Goal: Transaction & Acquisition: Book appointment/travel/reservation

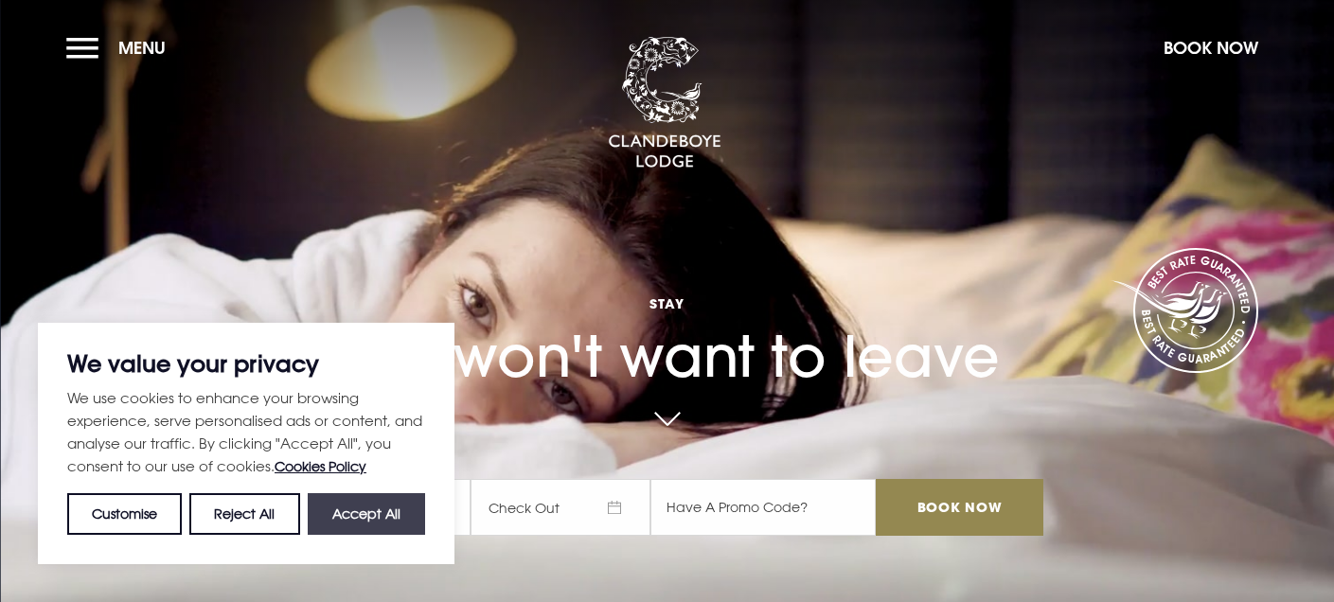
click at [357, 507] on button "Accept All" at bounding box center [366, 514] width 117 height 42
checkbox input "true"
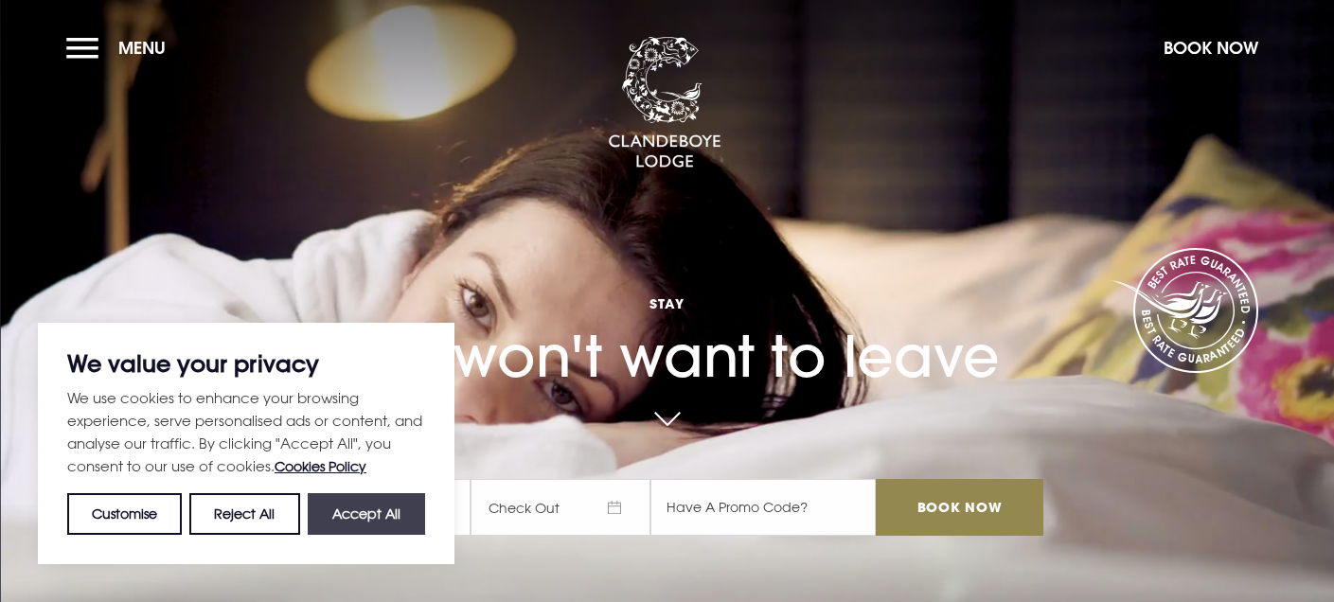
checkbox input "true"
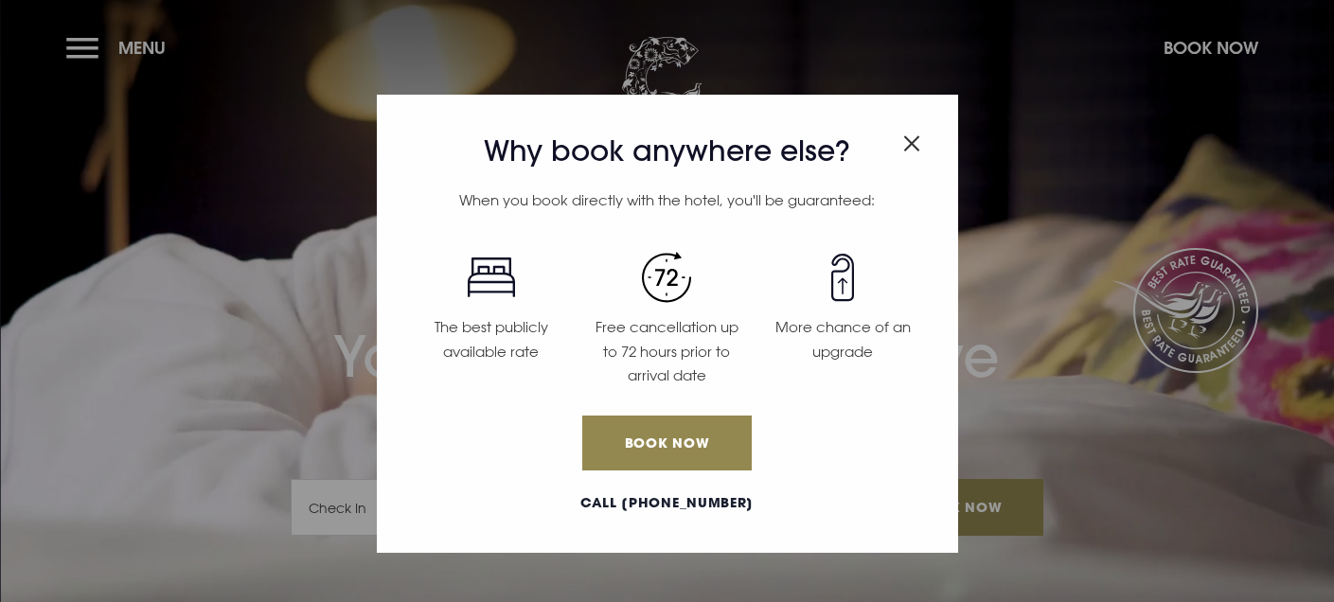
click at [83, 46] on div "Why book anywhere else? When you book directly with the hotel, you'll be guaran…" at bounding box center [667, 301] width 1334 height 602
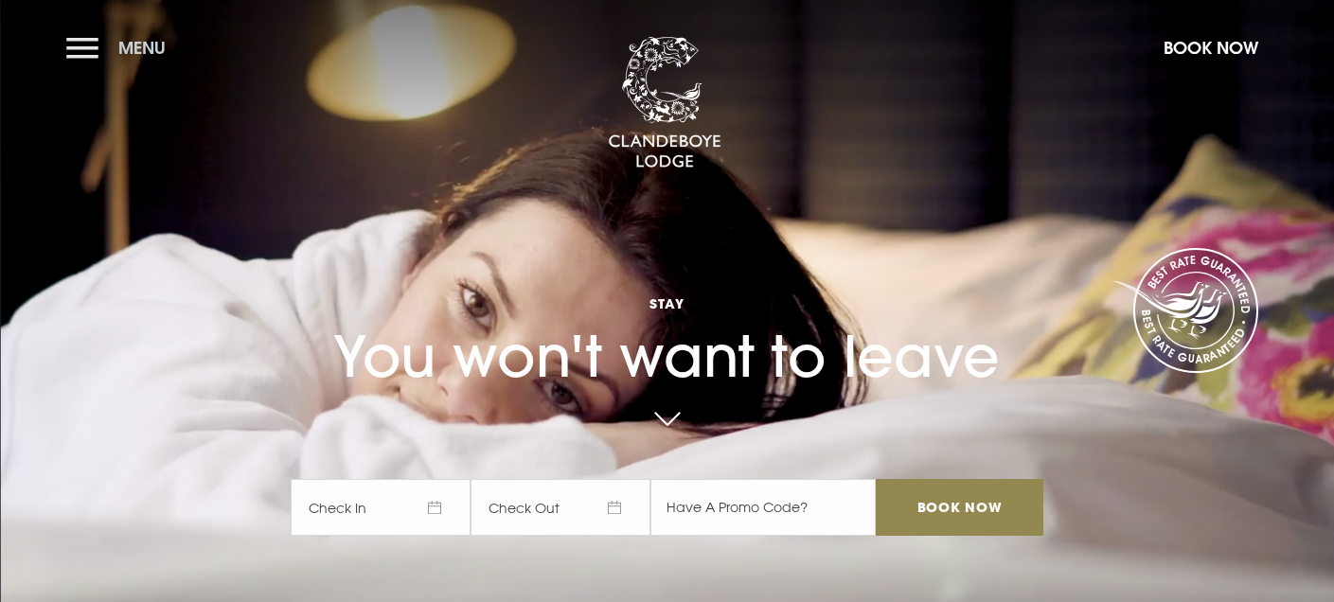
click at [93, 44] on button "Menu" at bounding box center [120, 47] width 109 height 41
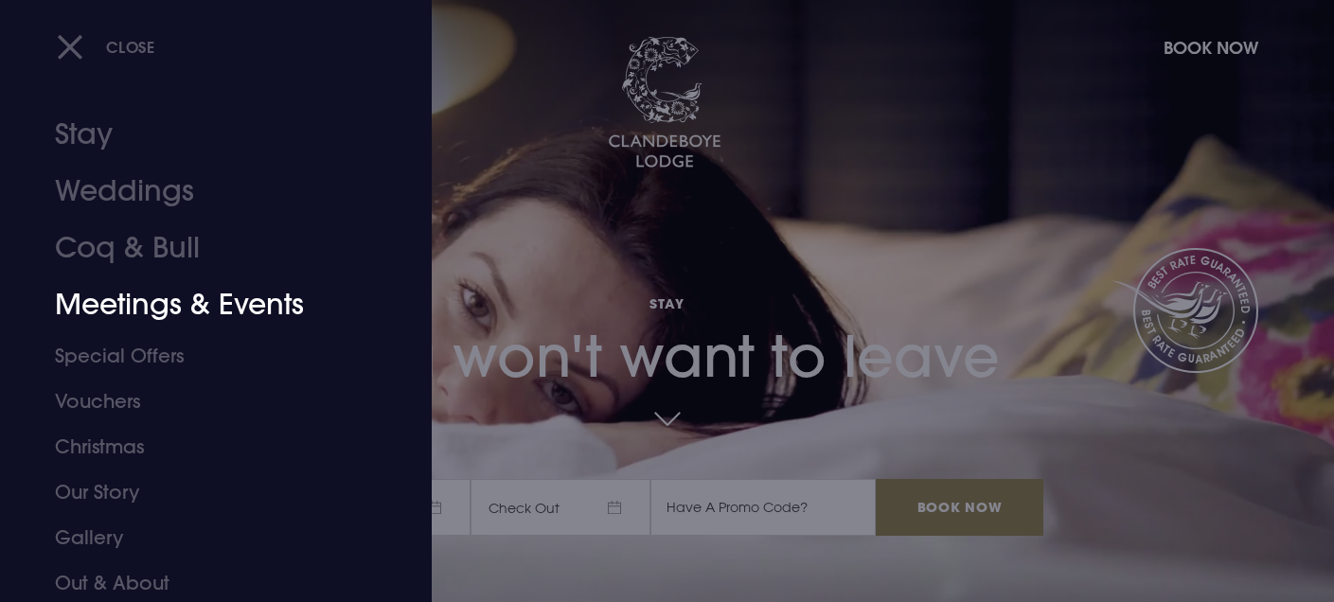
scroll to position [17, 0]
click at [150, 357] on link "Special Offers" at bounding box center [204, 353] width 299 height 45
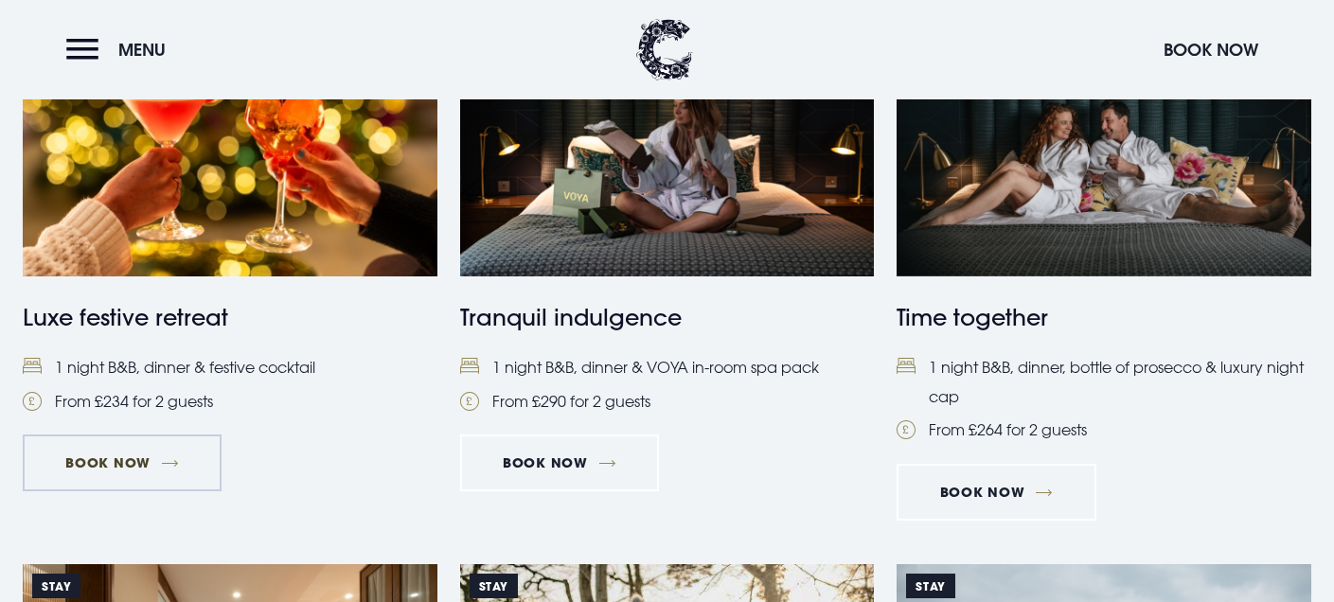
scroll to position [1453, 0]
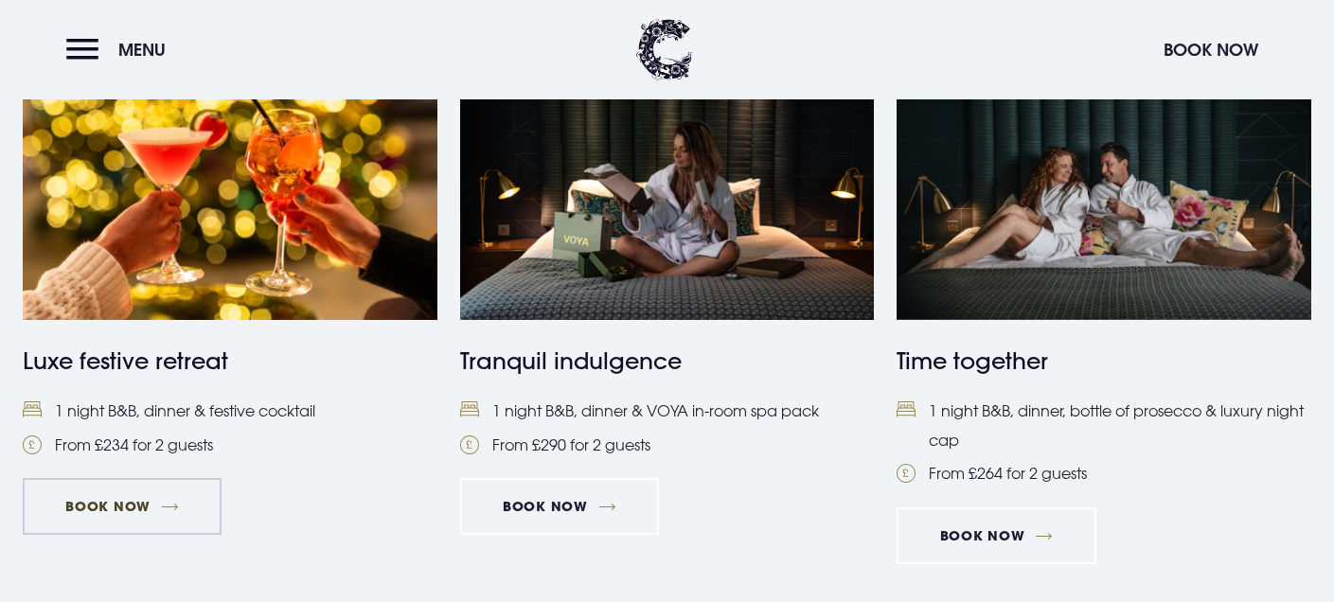
click at [118, 503] on link "Book Now" at bounding box center [122, 506] width 199 height 57
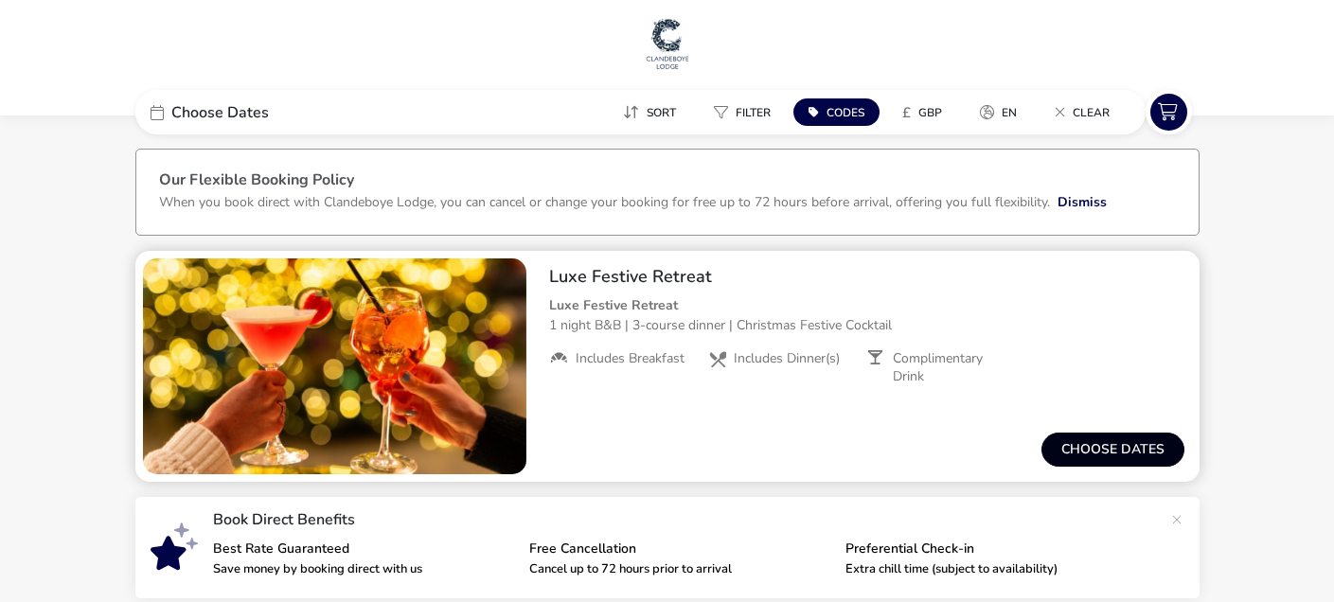
click at [1095, 443] on button "Choose dates" at bounding box center [1112, 450] width 143 height 34
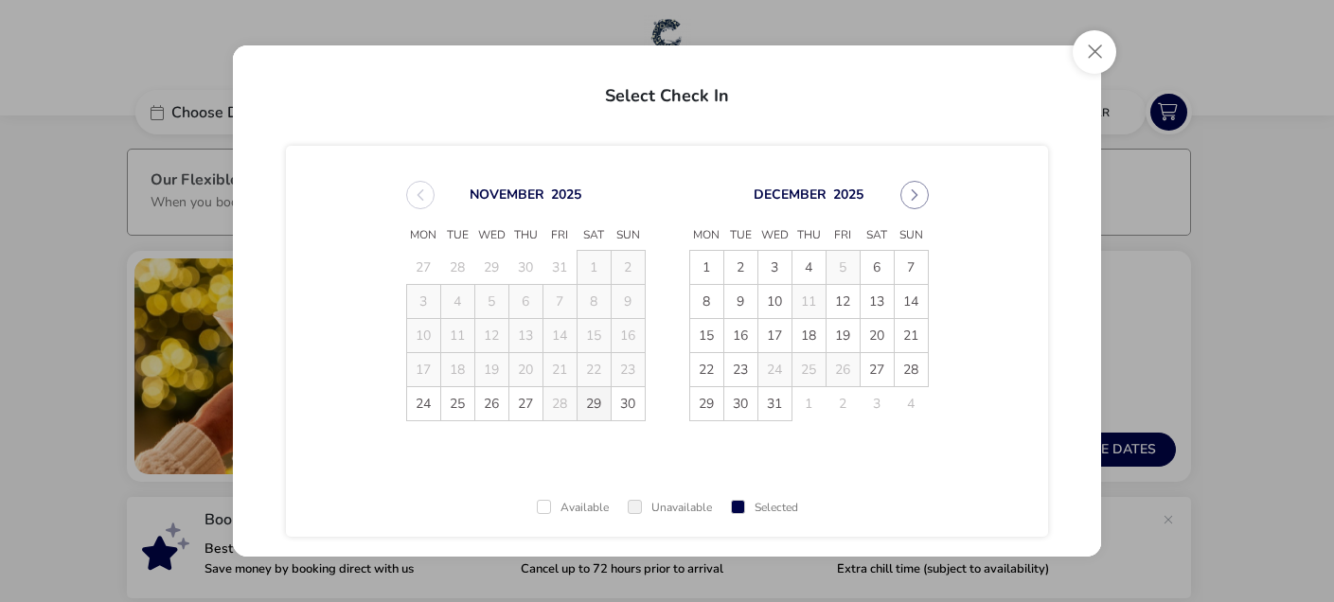
click at [595, 404] on span "29" at bounding box center [593, 403] width 33 height 33
click at [623, 409] on span "30" at bounding box center [627, 403] width 33 height 33
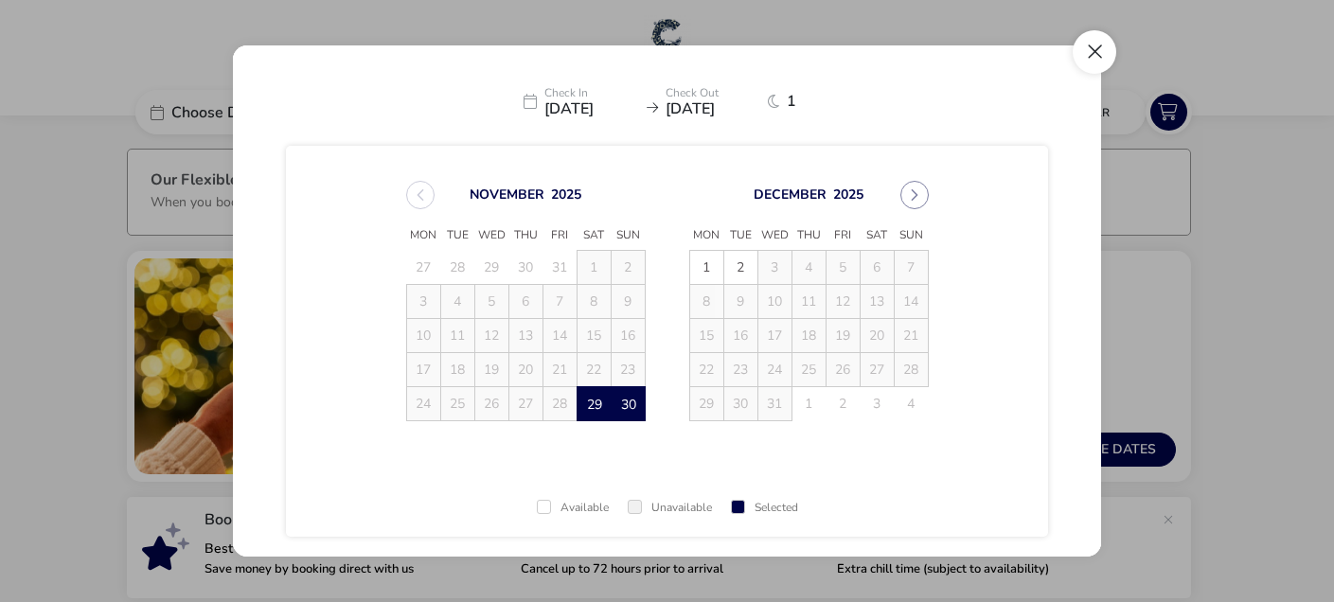
click at [1101, 57] on button "Close" at bounding box center [1094, 52] width 44 height 44
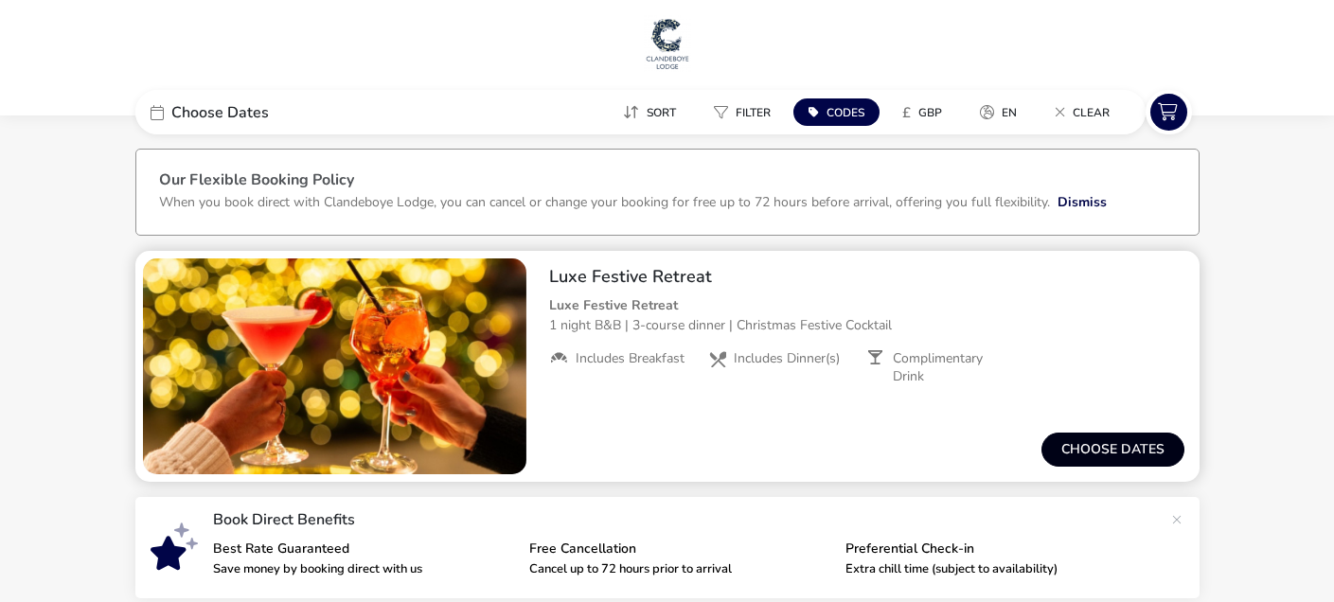
click at [1065, 449] on button "Choose dates" at bounding box center [1112, 450] width 143 height 34
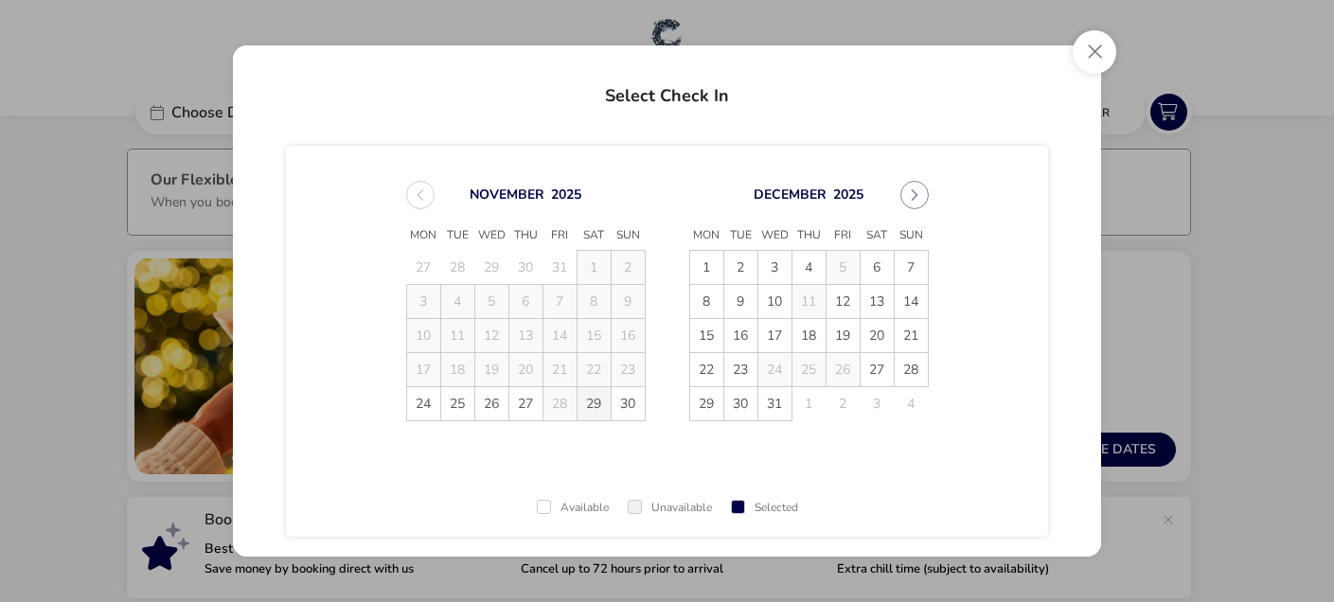
click at [593, 393] on span "29" at bounding box center [593, 403] width 33 height 33
click at [618, 395] on span "30" at bounding box center [627, 403] width 33 height 33
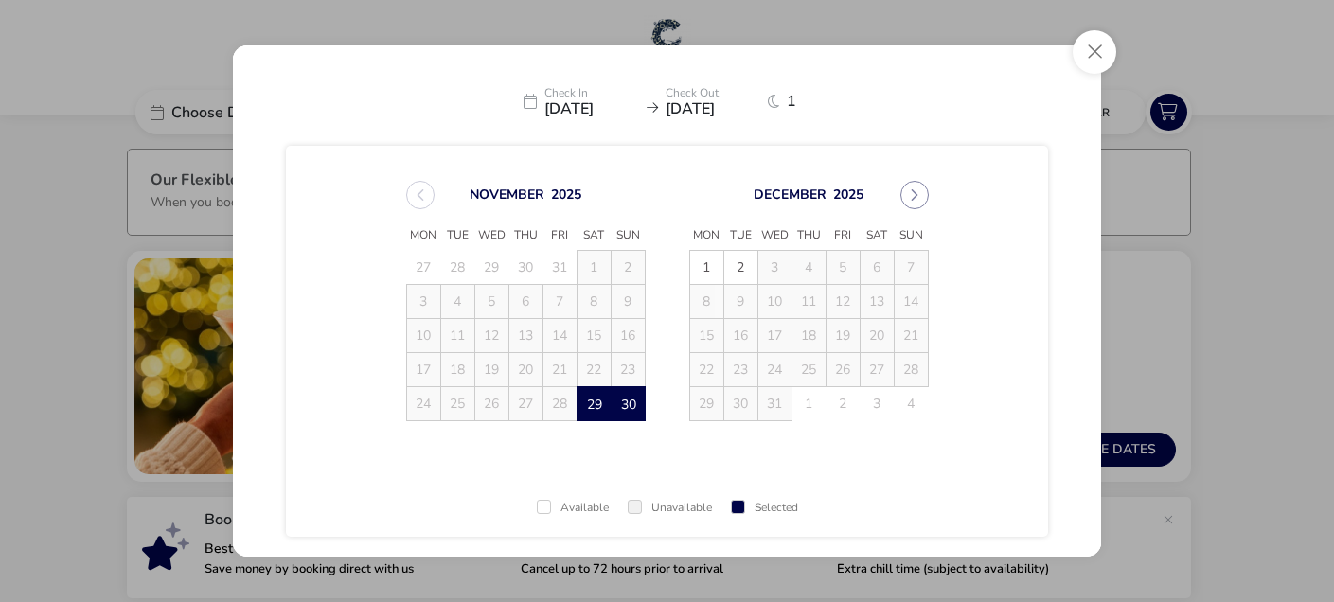
click at [793, 99] on span "1" at bounding box center [799, 101] width 24 height 15
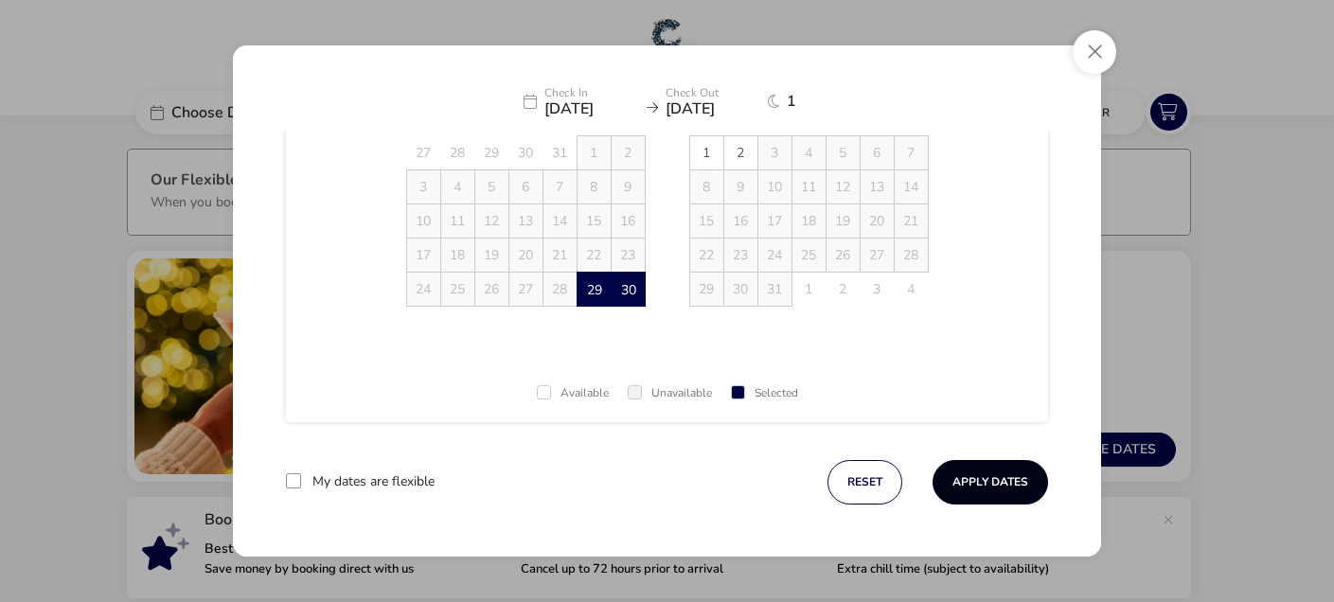
click at [979, 479] on button "Apply Dates" at bounding box center [989, 482] width 115 height 44
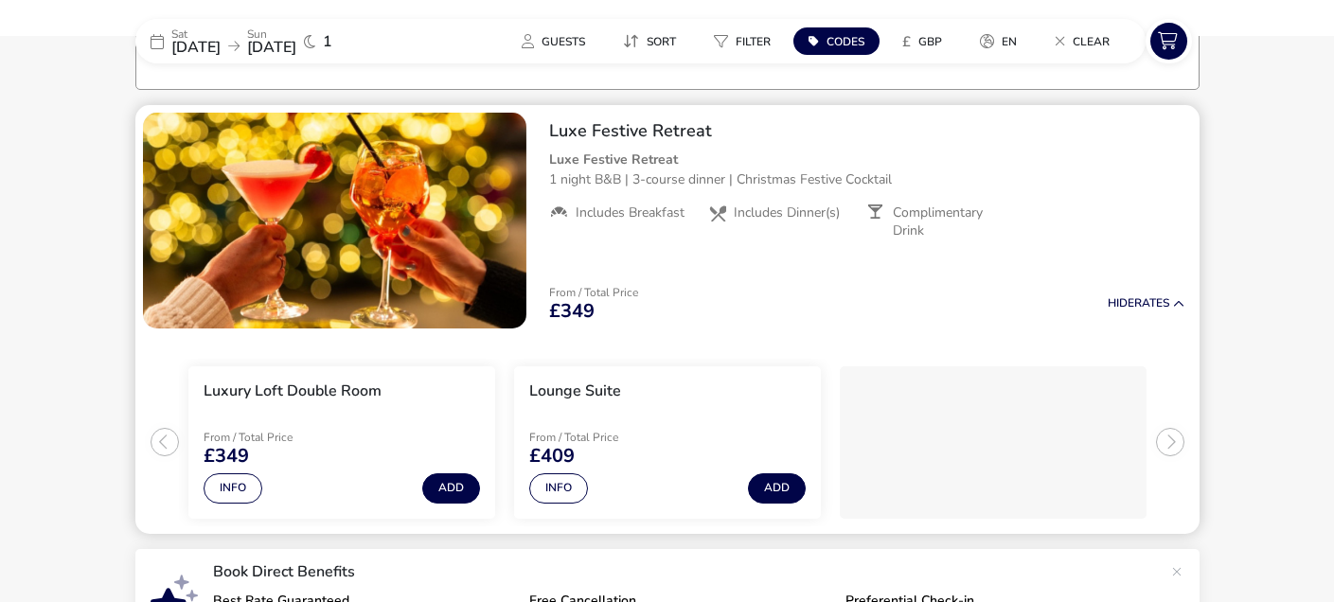
scroll to position [148, 0]
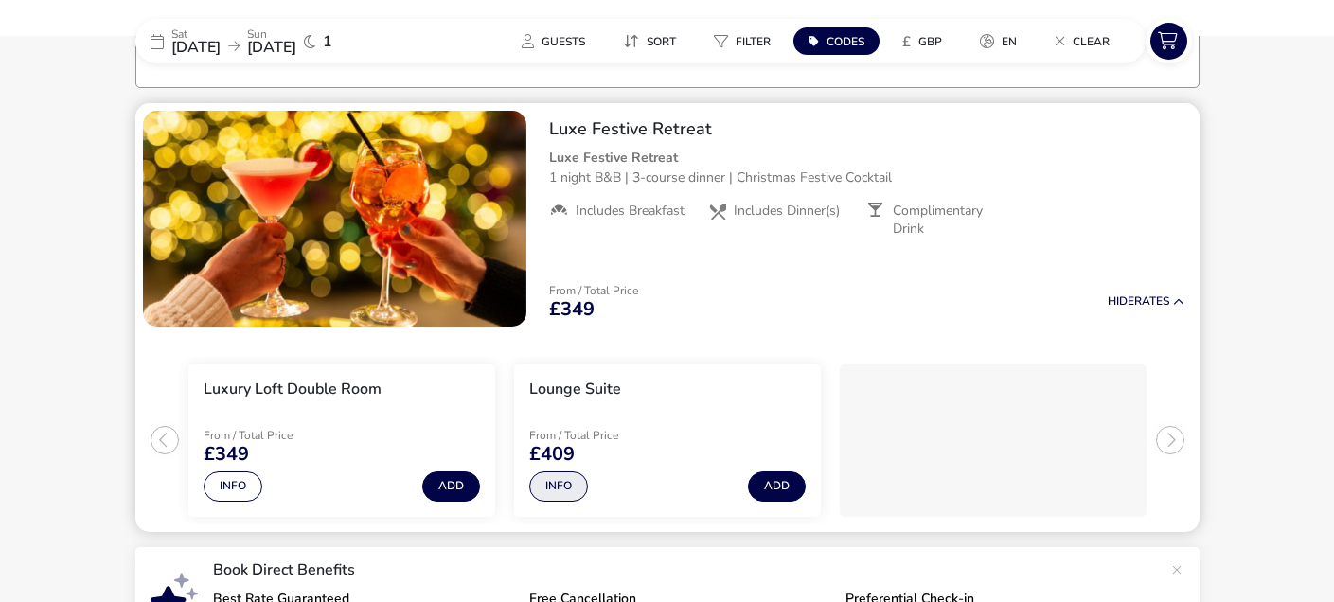
click at [558, 487] on button "Info" at bounding box center [558, 486] width 59 height 30
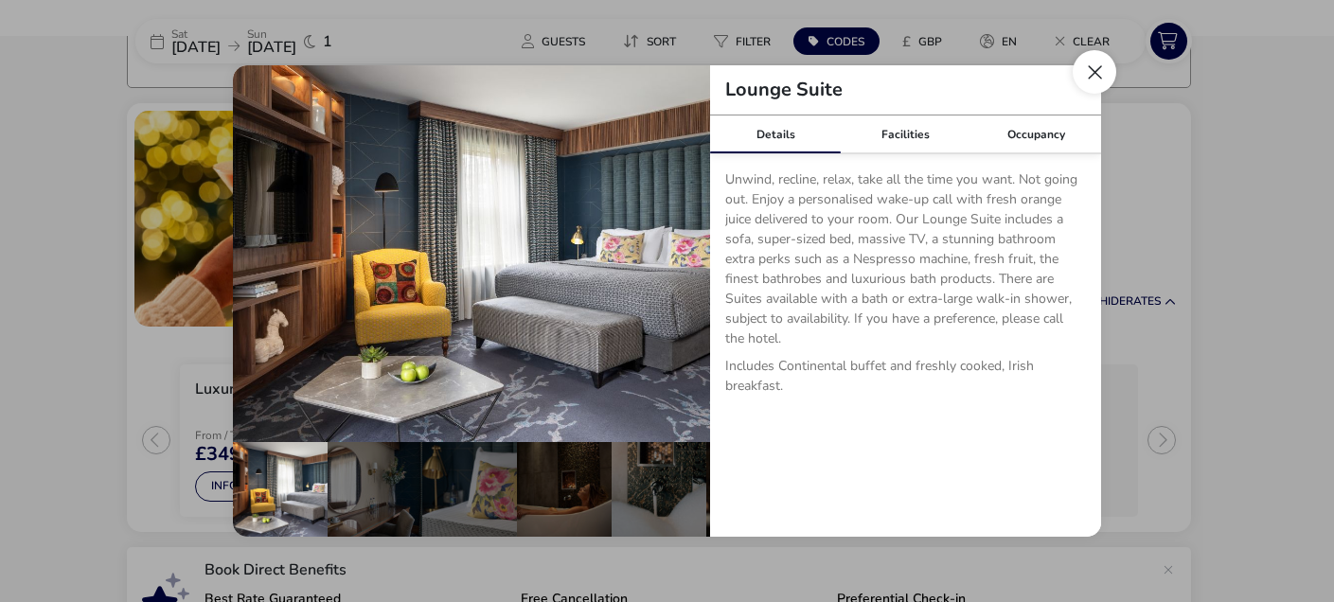
click at [1092, 76] on button "Close dialog" at bounding box center [1094, 72] width 44 height 44
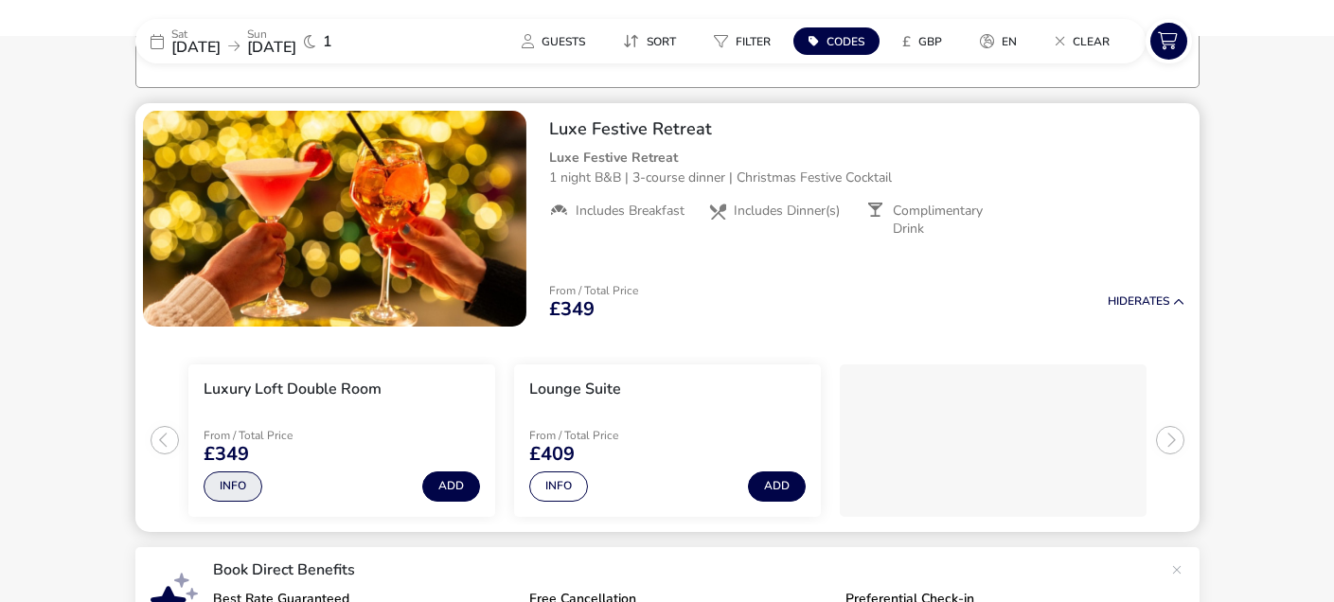
click at [250, 480] on button "Info" at bounding box center [233, 486] width 59 height 30
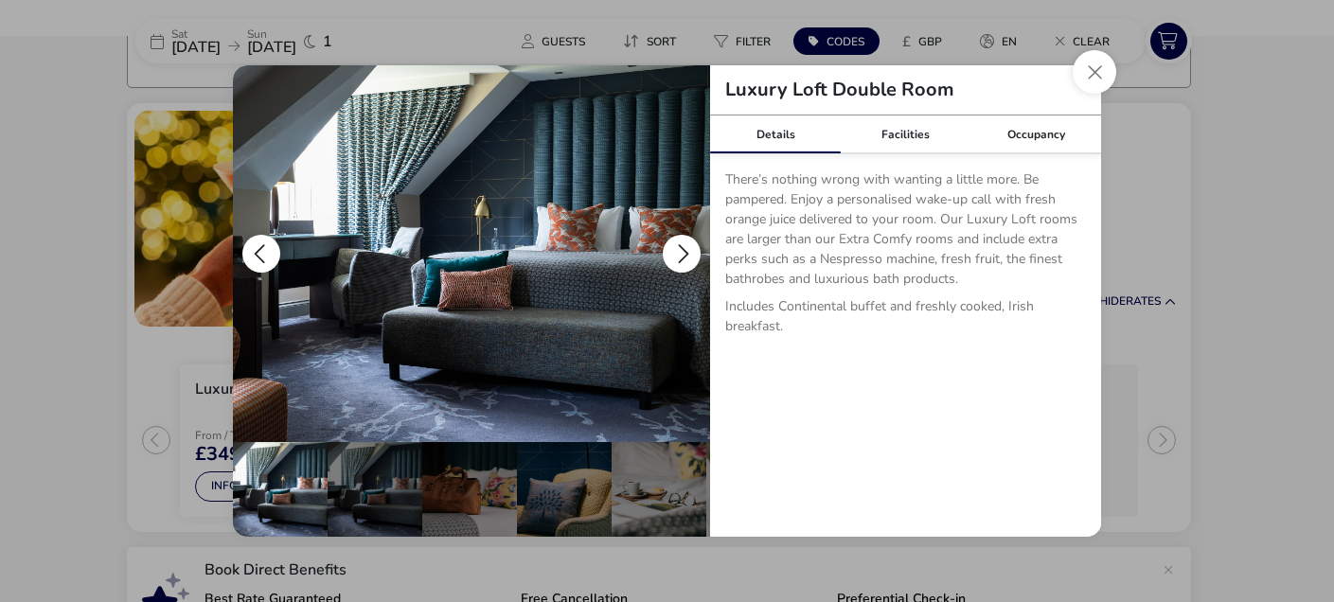
click at [695, 250] on button "details" at bounding box center [682, 254] width 38 height 38
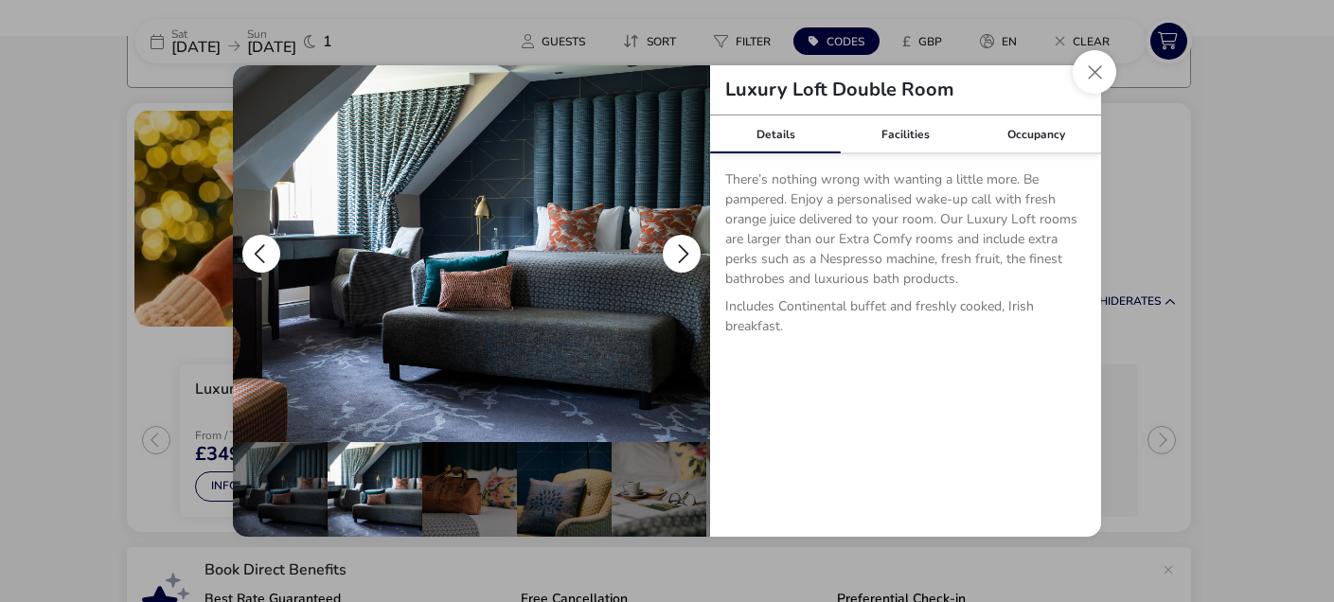
click at [693, 250] on button "details" at bounding box center [682, 254] width 38 height 38
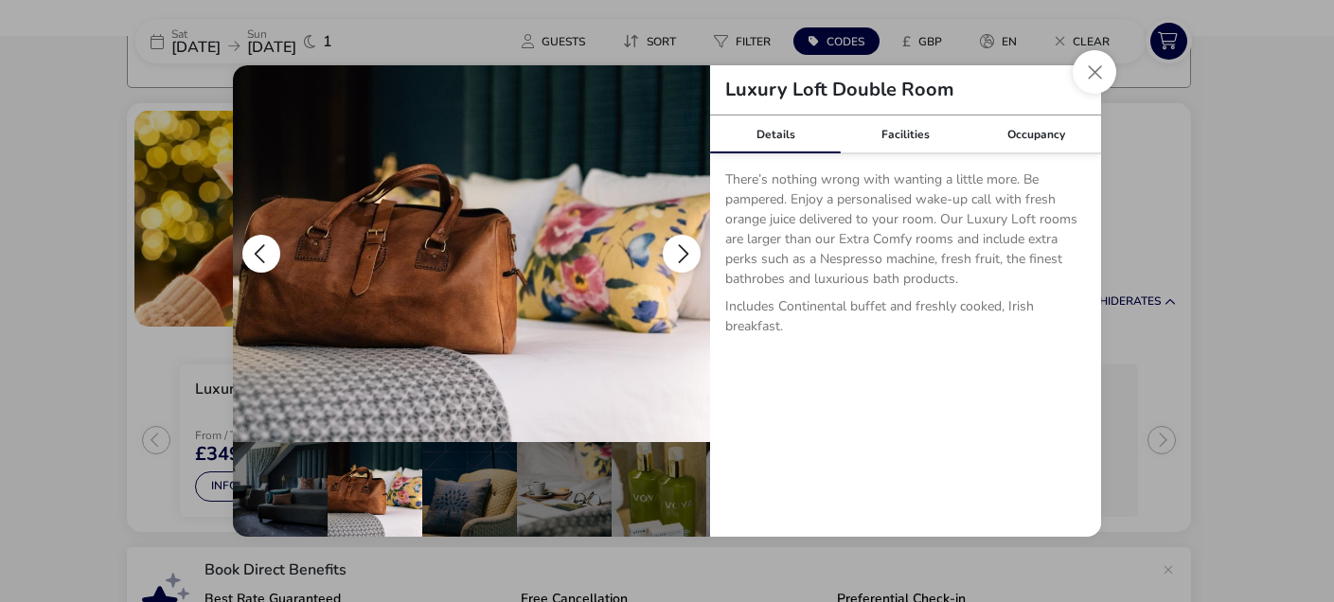
click at [693, 250] on button "details" at bounding box center [682, 254] width 38 height 38
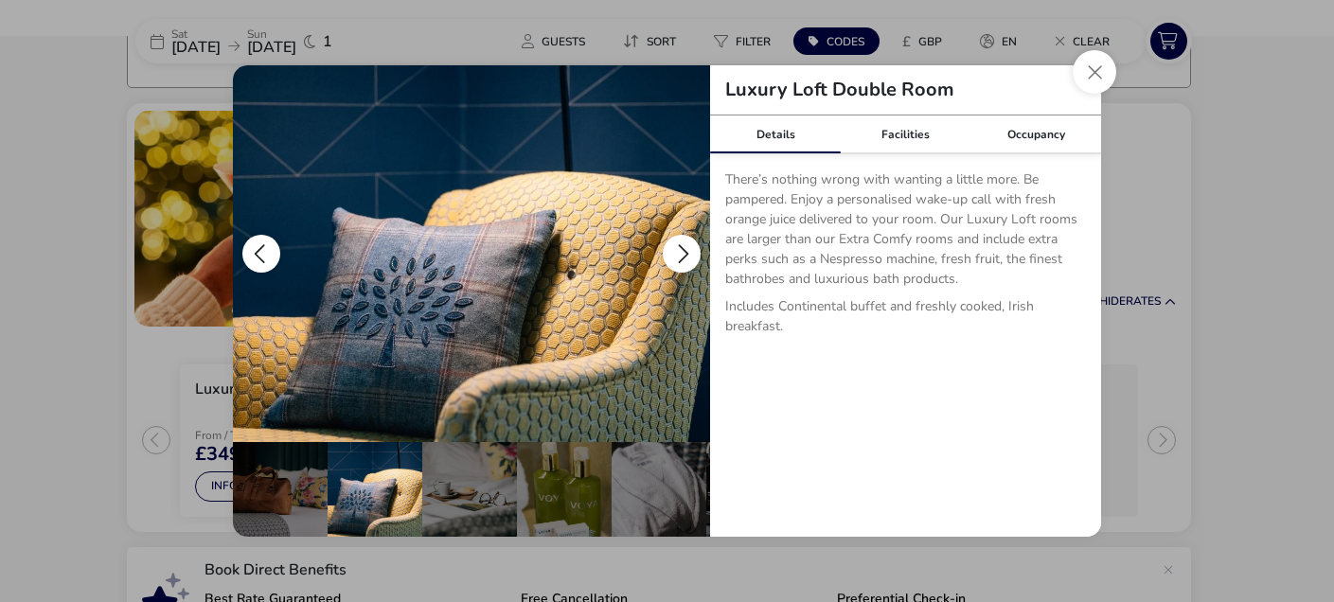
click at [693, 250] on button "details" at bounding box center [682, 254] width 38 height 38
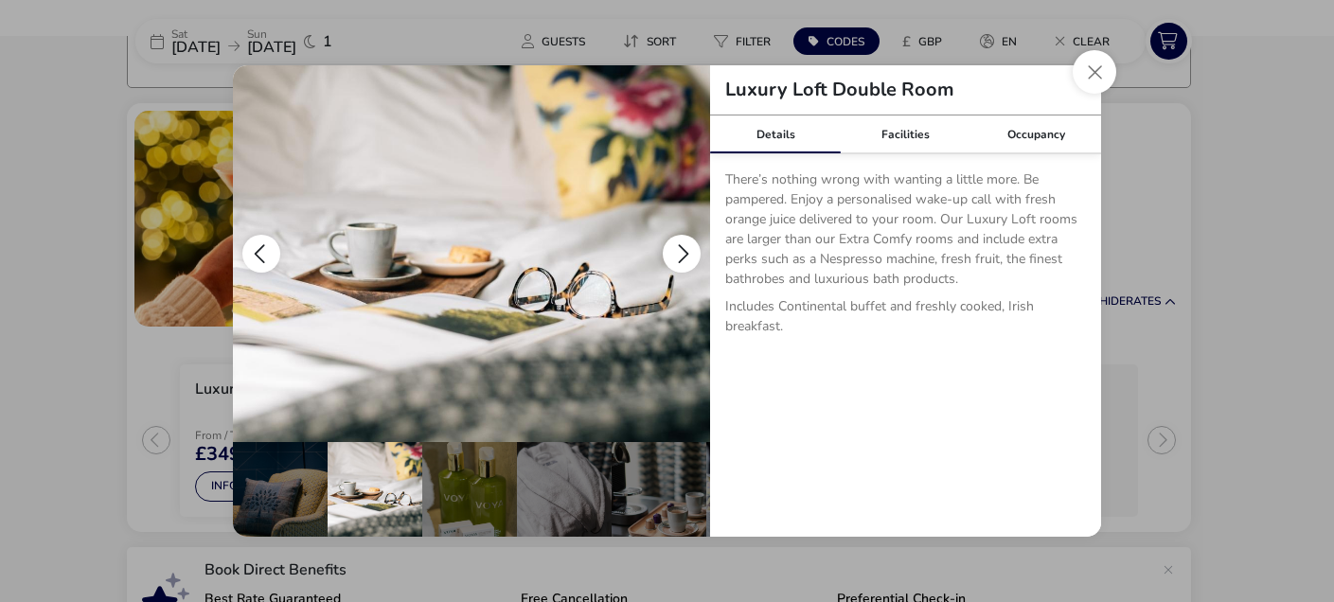
click at [693, 250] on button "details" at bounding box center [682, 254] width 38 height 38
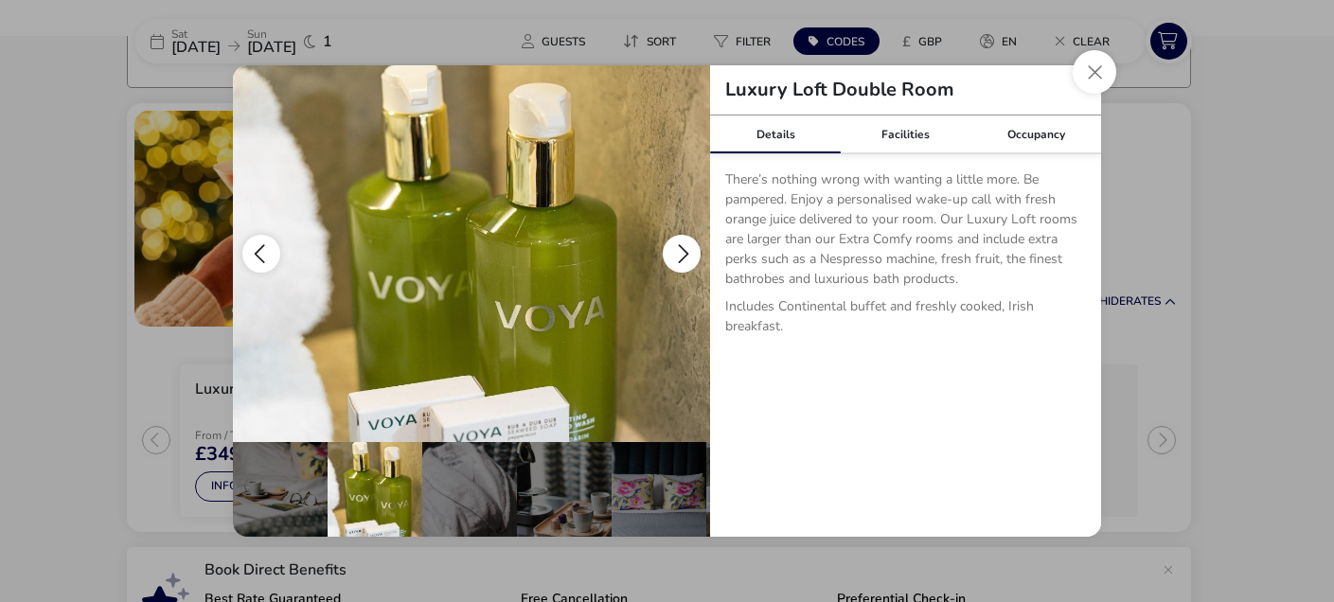
click at [693, 250] on button "details" at bounding box center [682, 254] width 38 height 38
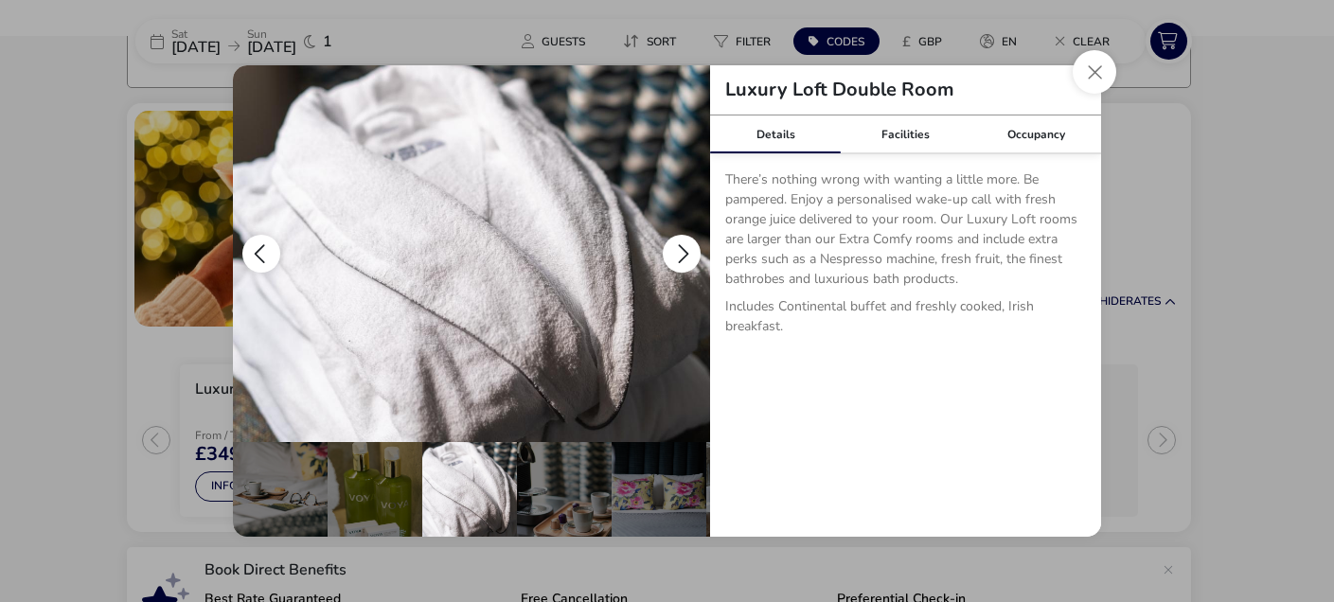
scroll to position [0, 469]
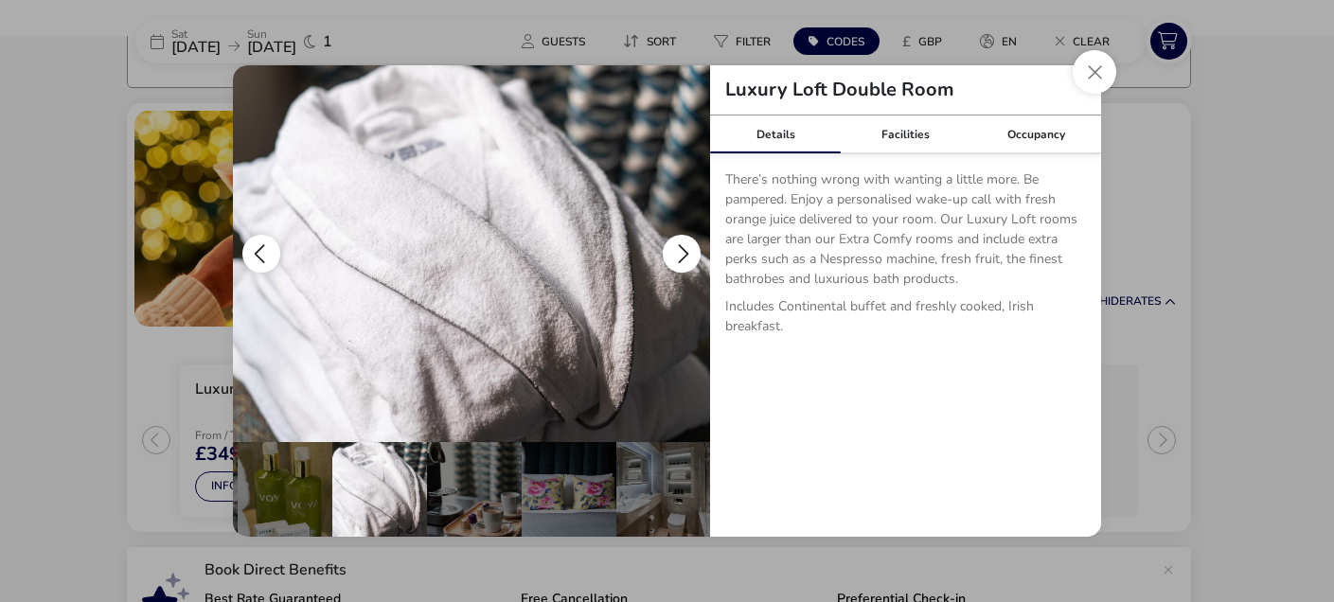
click at [693, 250] on button "details" at bounding box center [682, 254] width 38 height 38
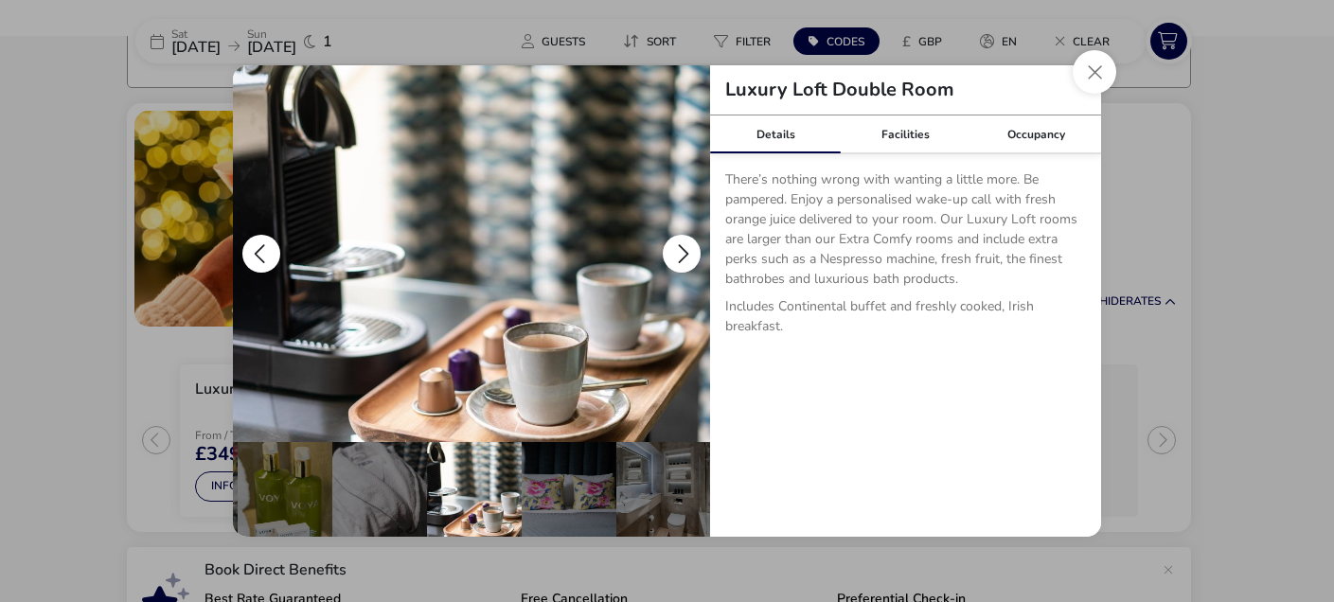
click at [693, 250] on button "details" at bounding box center [682, 254] width 38 height 38
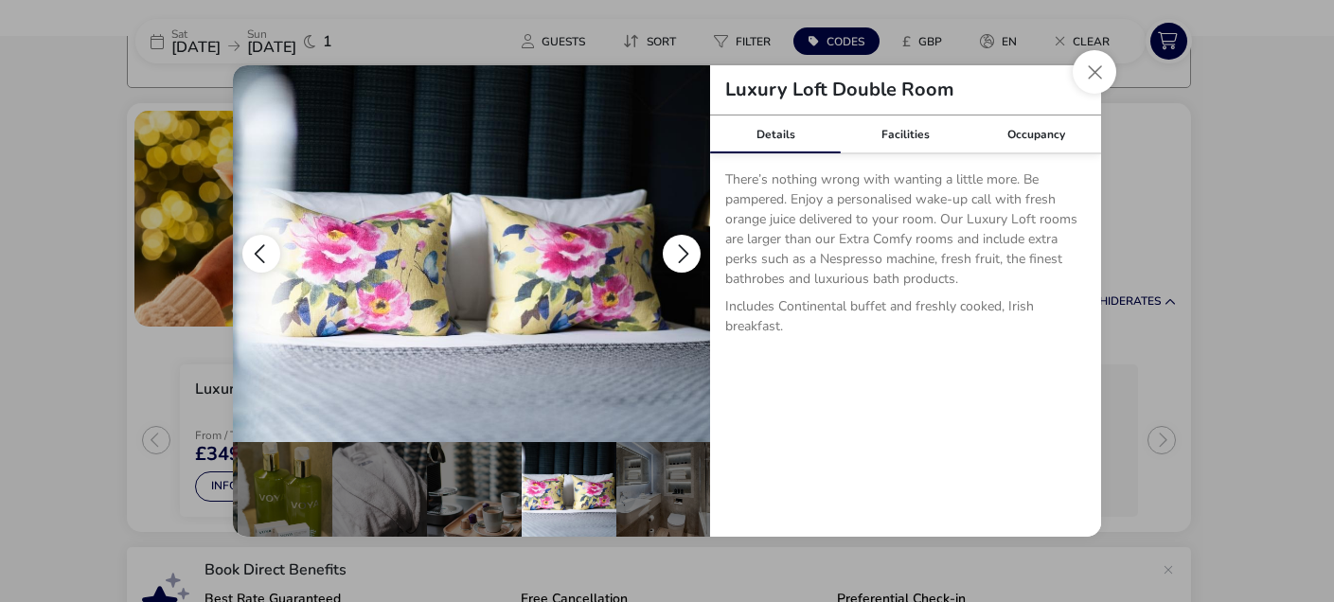
click at [693, 250] on button "details" at bounding box center [682, 254] width 38 height 38
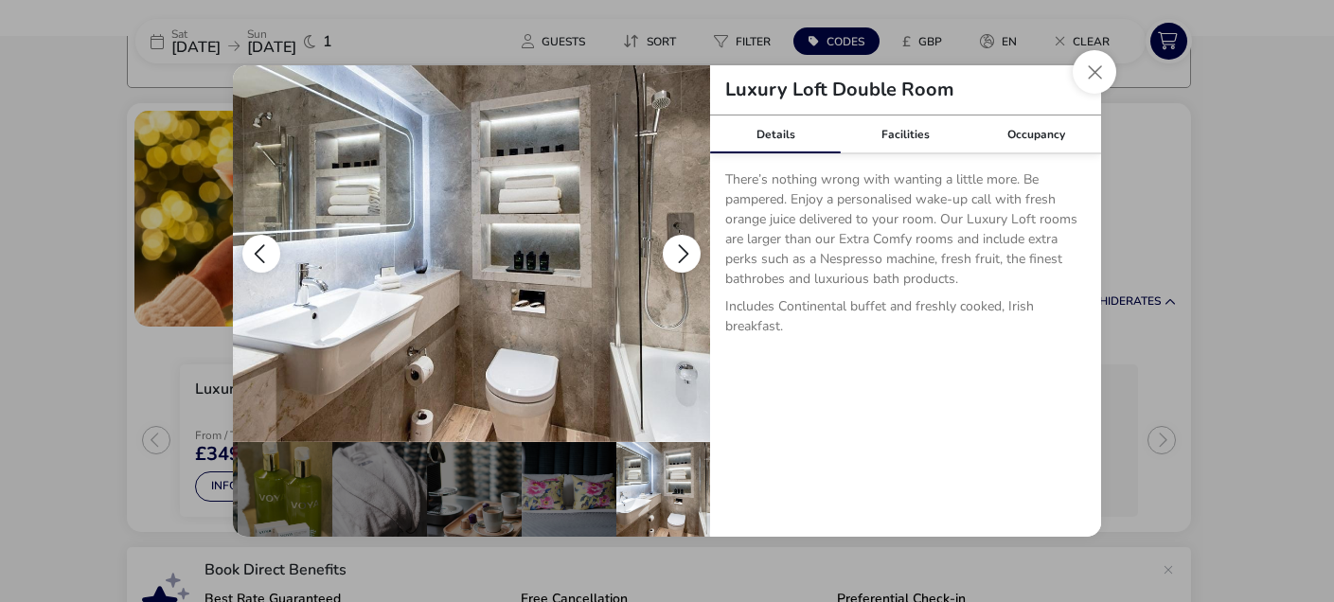
click at [693, 250] on button "details" at bounding box center [682, 254] width 38 height 38
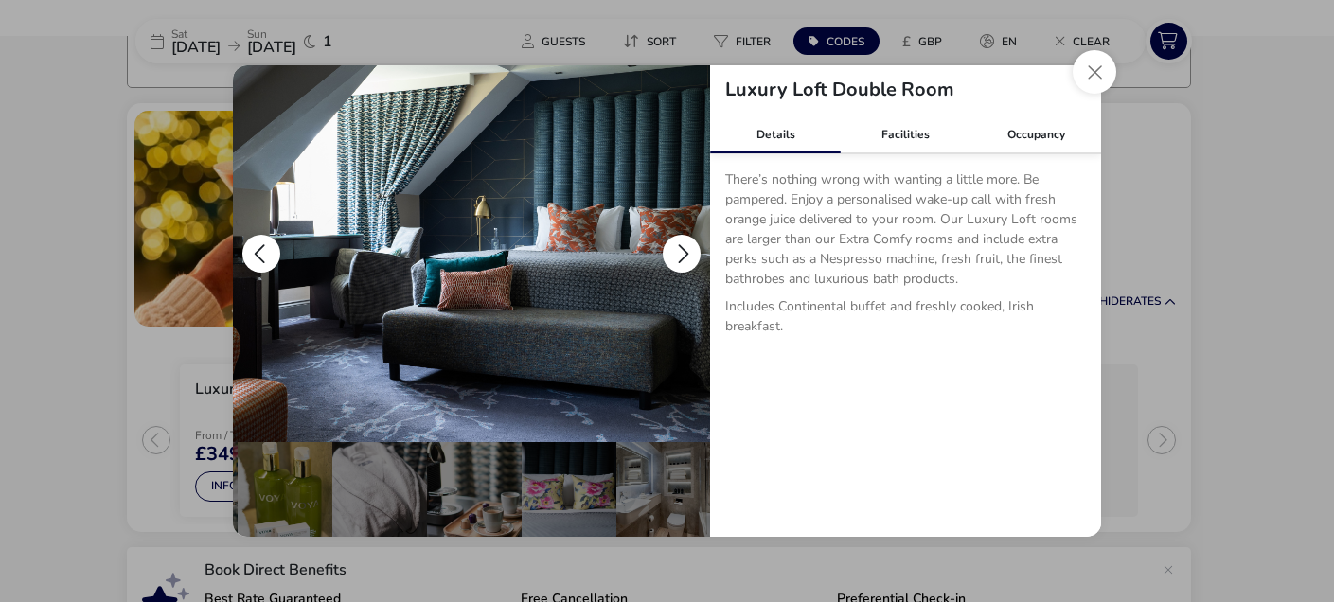
scroll to position [0, 0]
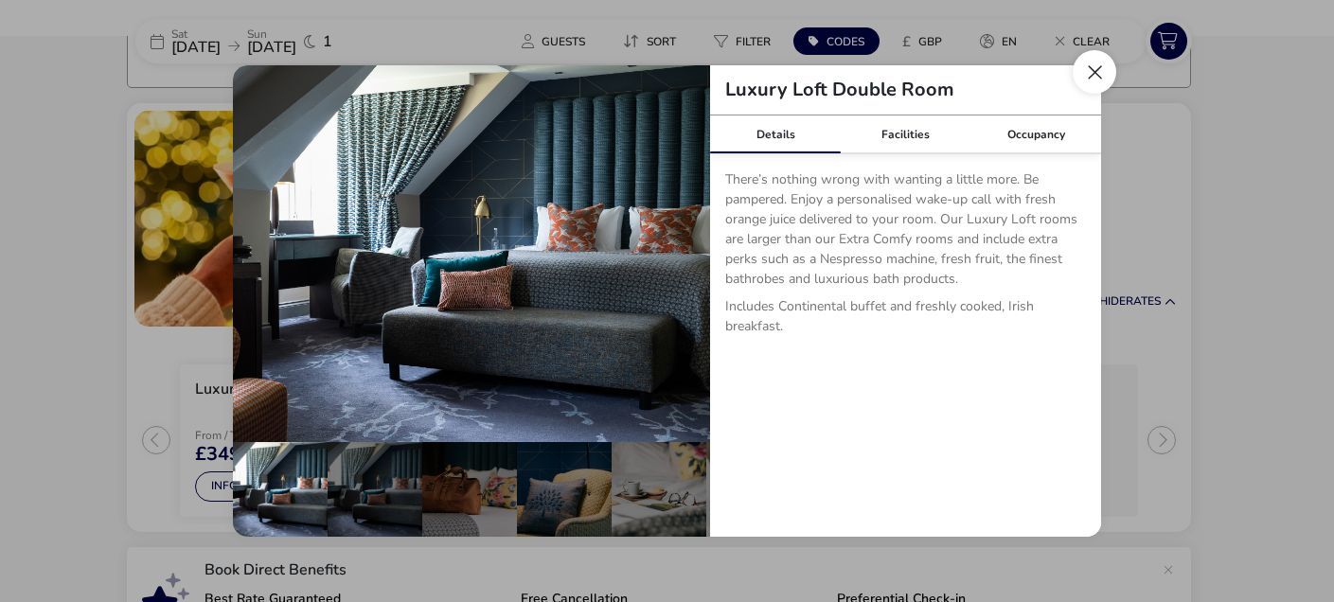
click at [1090, 80] on button "Close dialog" at bounding box center [1094, 72] width 44 height 44
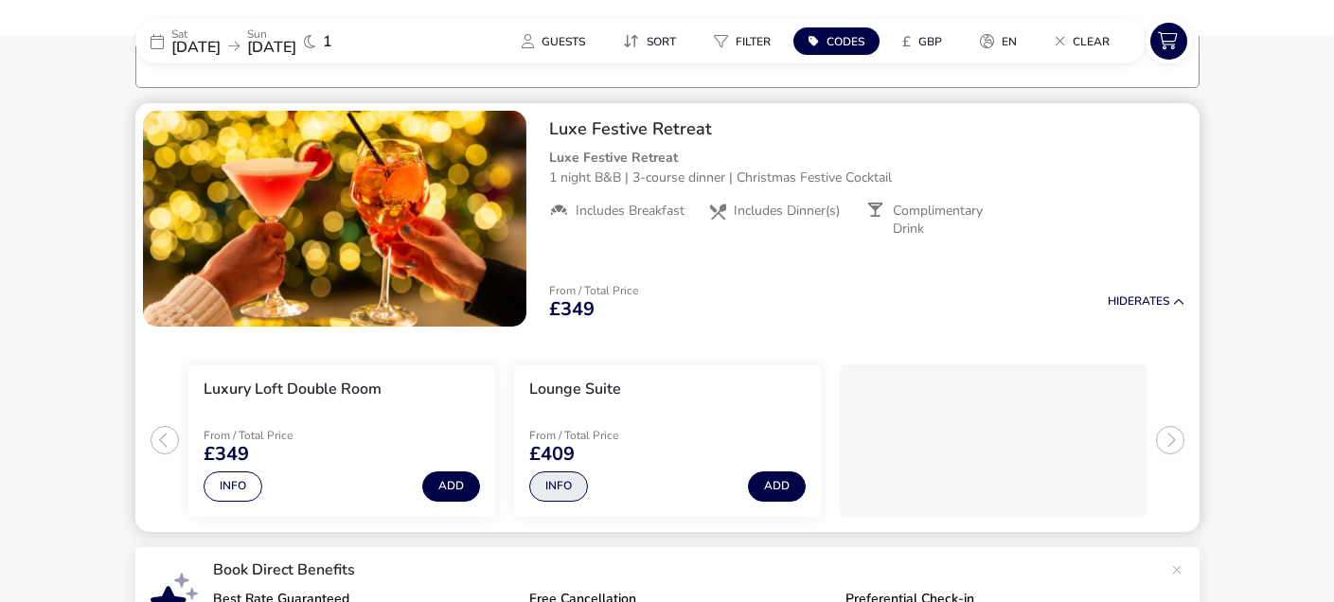
click at [560, 488] on button "Info" at bounding box center [558, 486] width 59 height 30
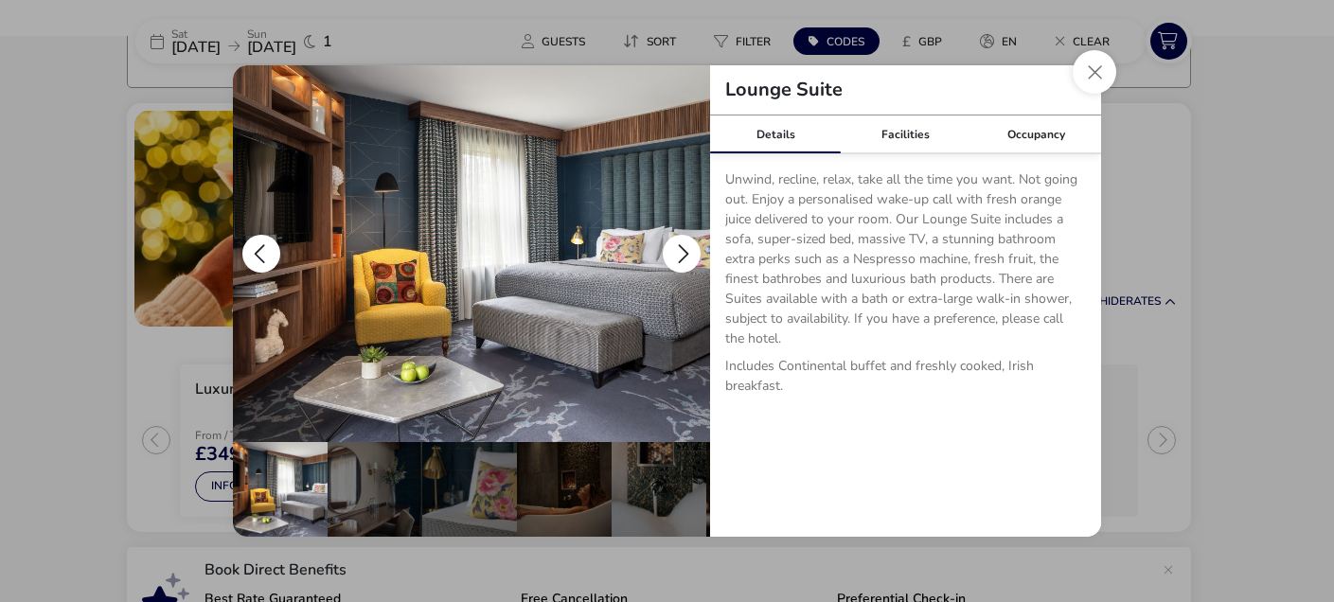
click at [689, 259] on button "details" at bounding box center [682, 254] width 38 height 38
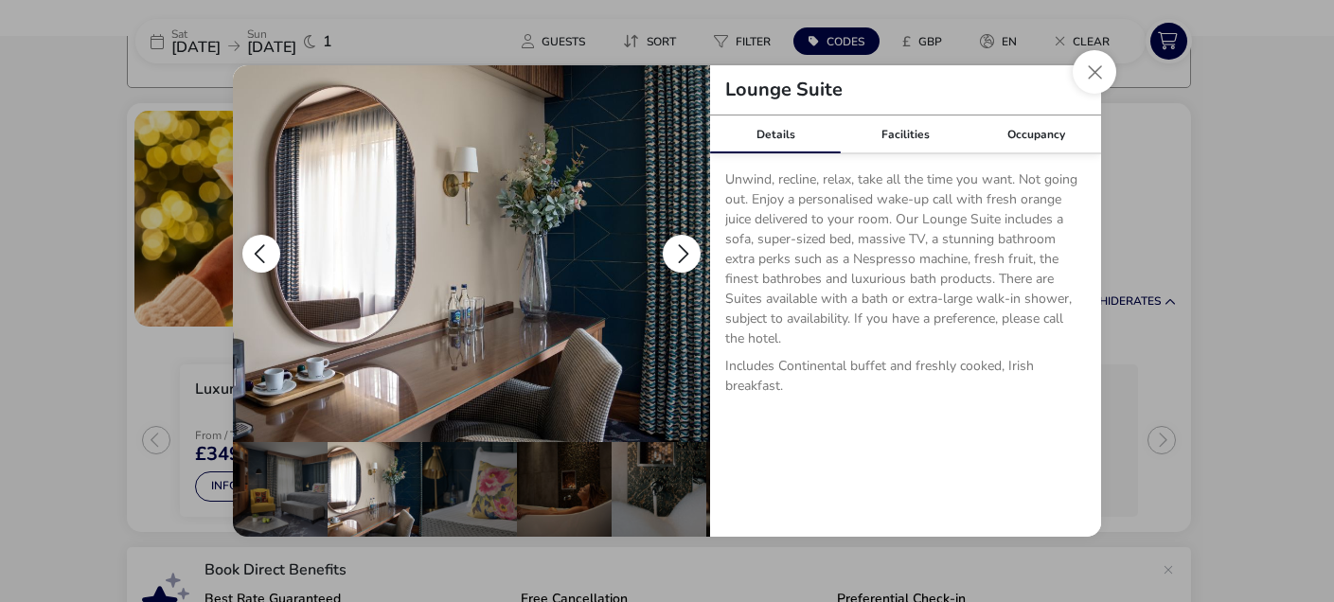
click at [689, 259] on button "details" at bounding box center [682, 254] width 38 height 38
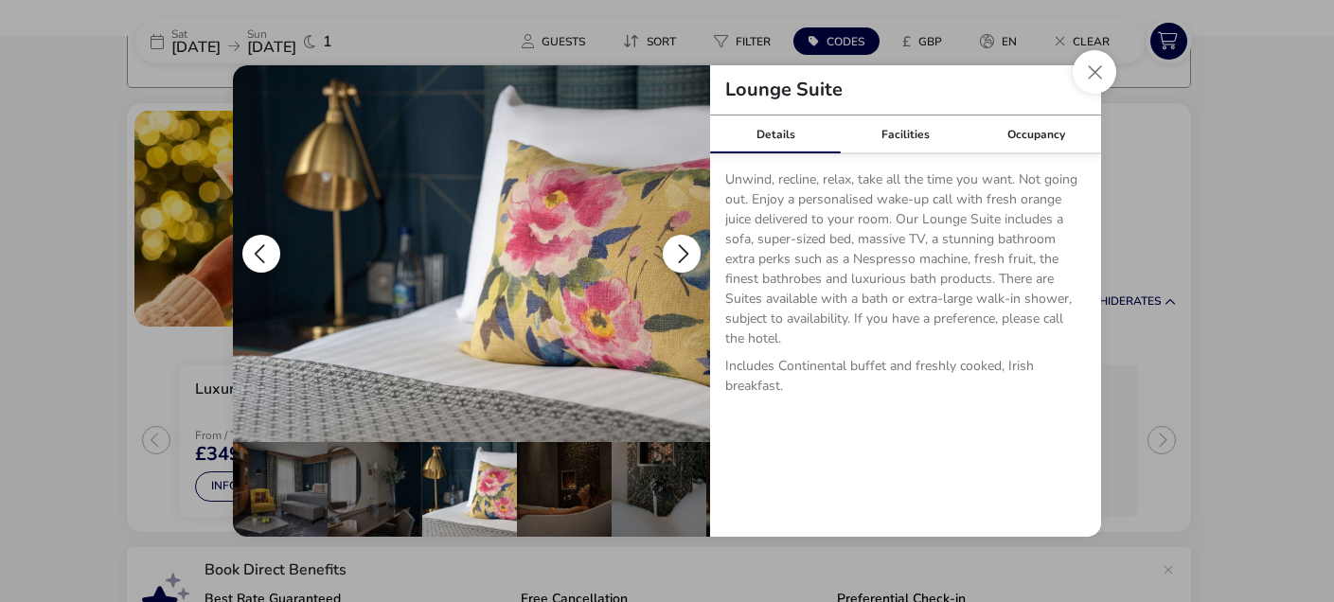
scroll to position [0, 95]
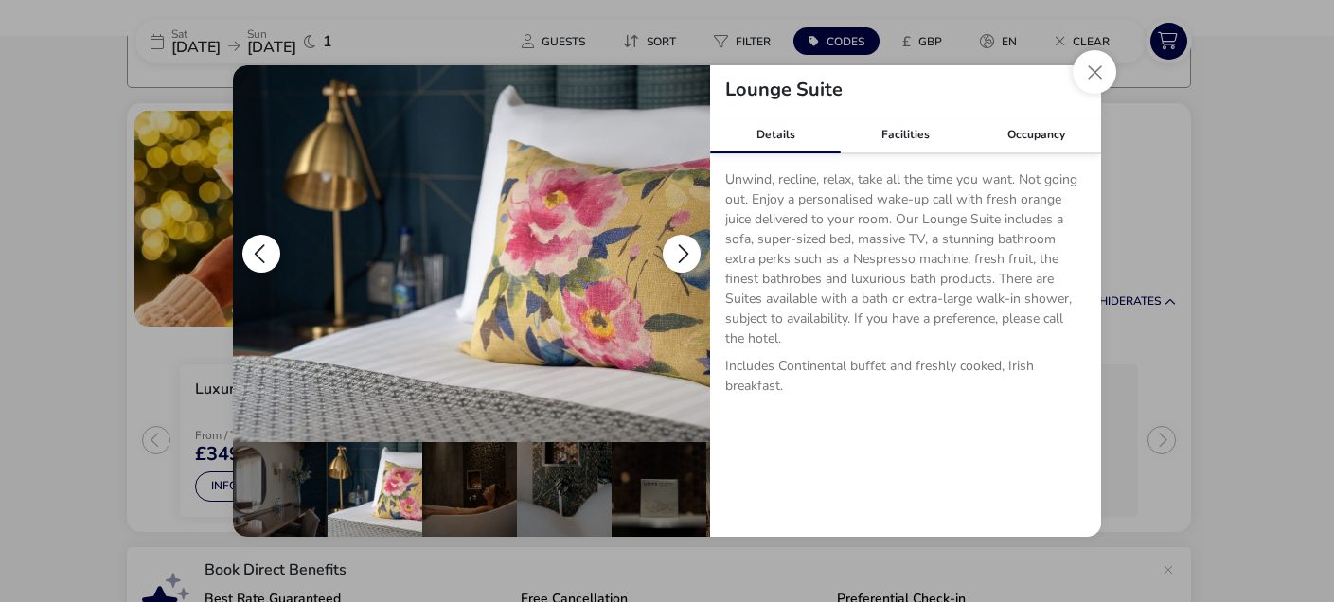
click at [689, 259] on button "details" at bounding box center [682, 254] width 38 height 38
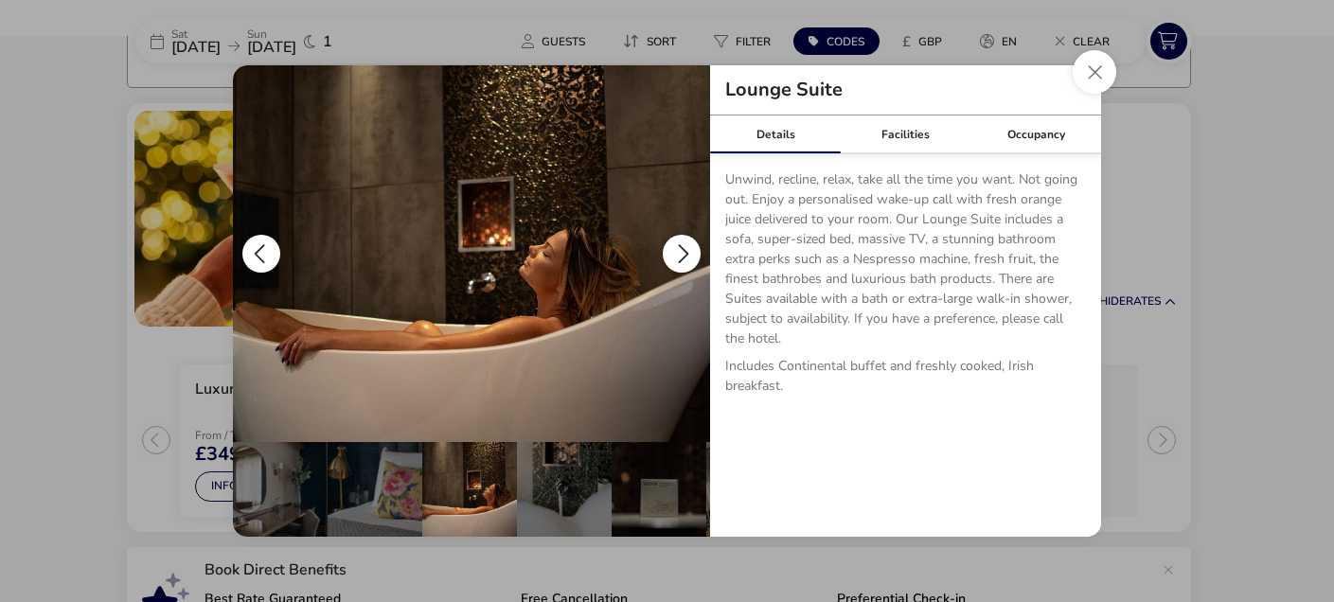
scroll to position [0, 189]
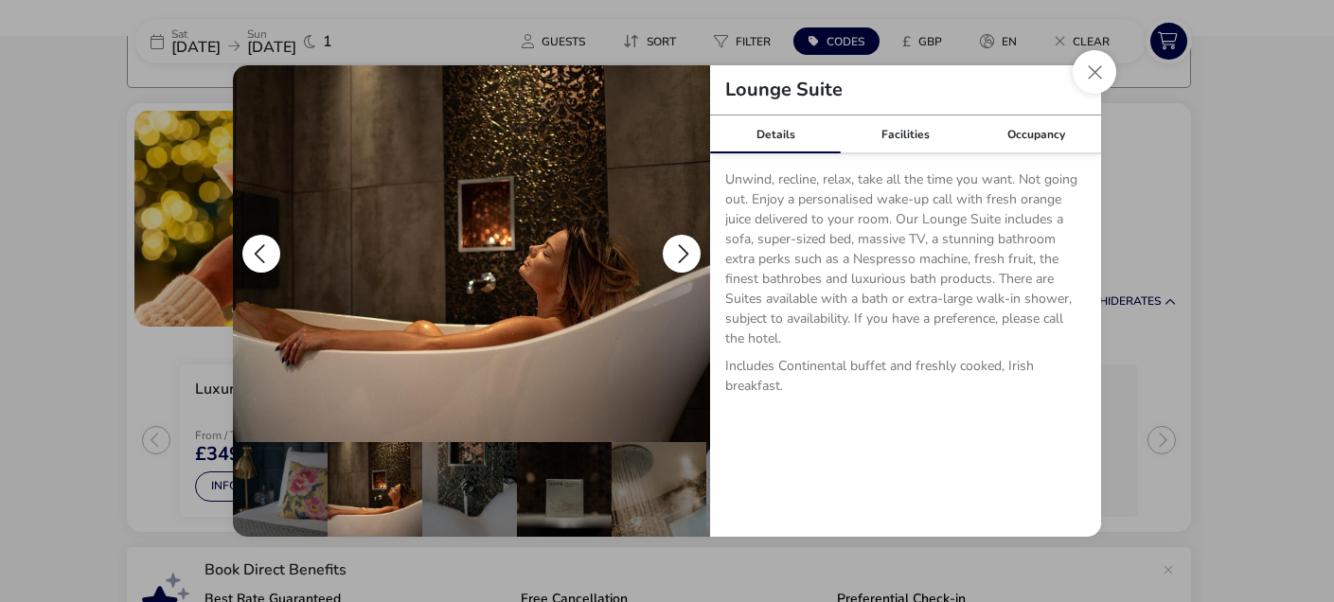
click at [689, 259] on button "details" at bounding box center [682, 254] width 38 height 38
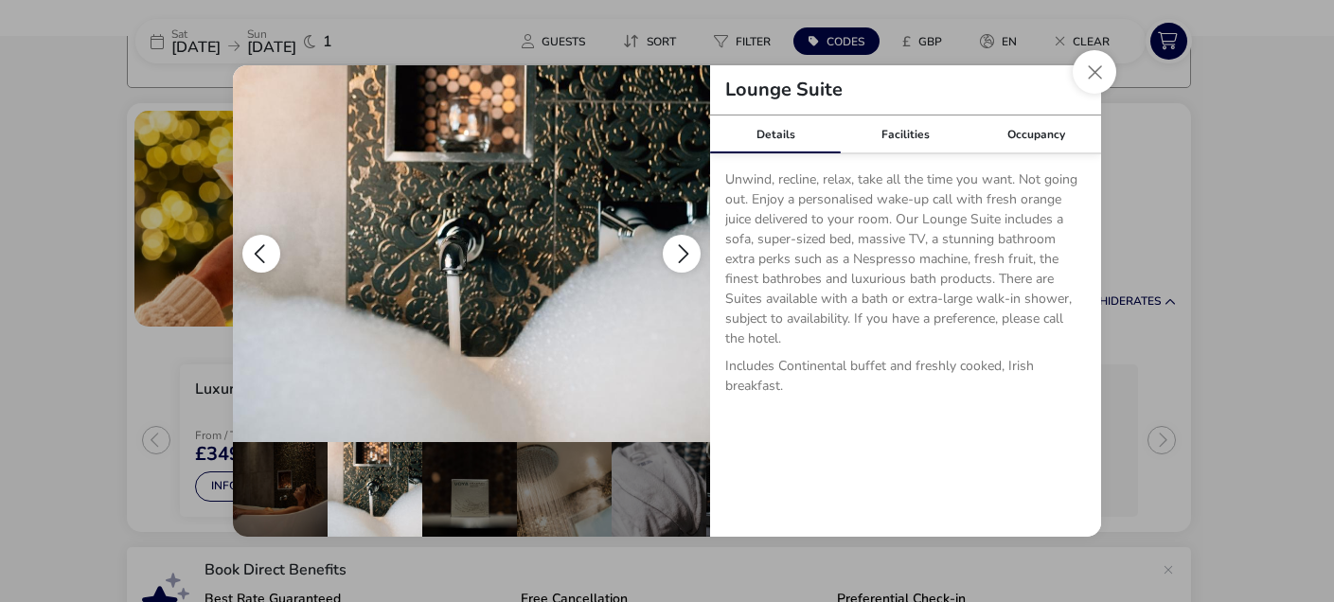
click at [689, 259] on button "details" at bounding box center [682, 254] width 38 height 38
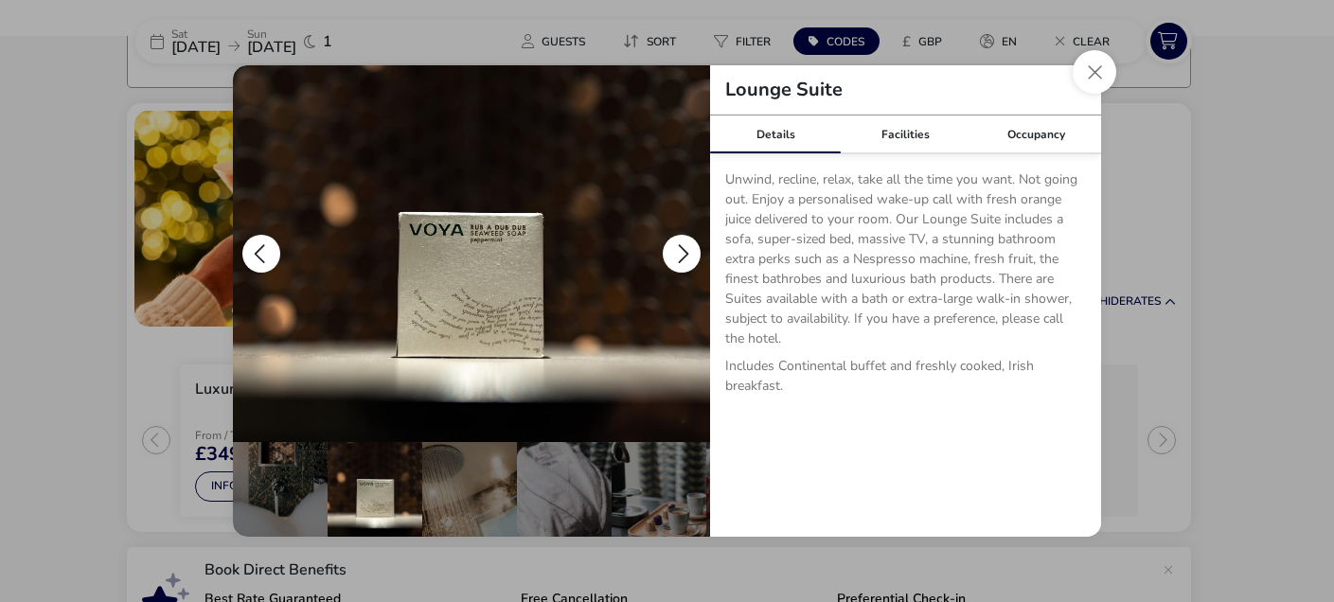
click at [689, 259] on button "details" at bounding box center [682, 254] width 38 height 38
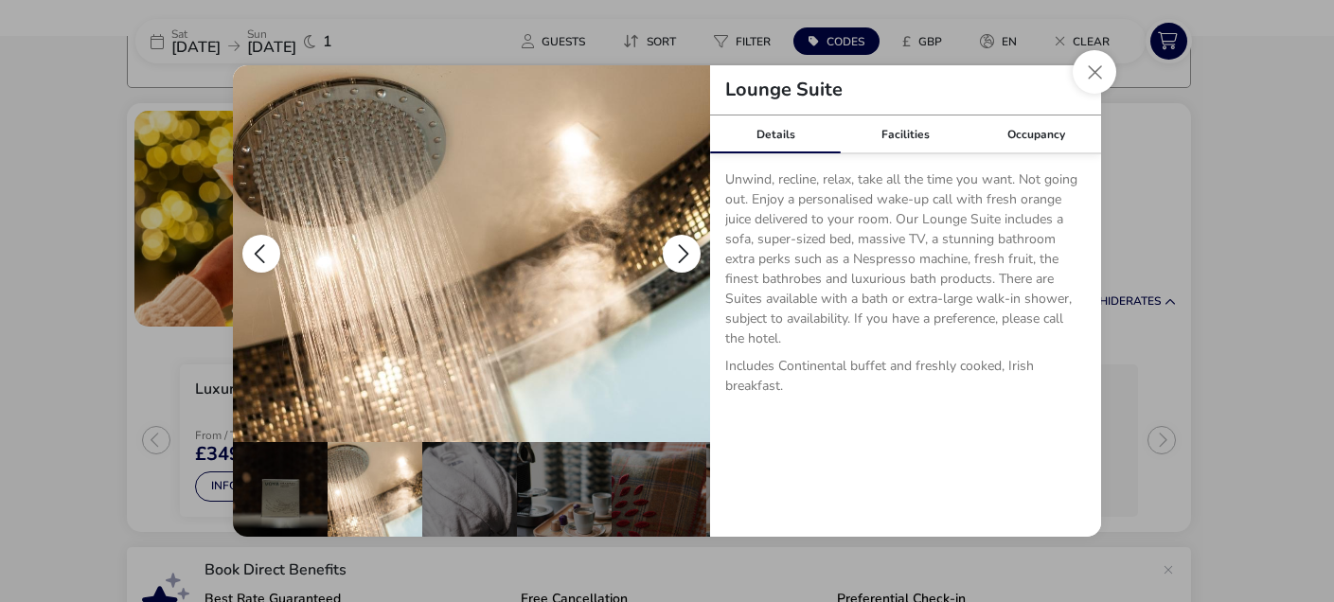
click at [689, 259] on button "details" at bounding box center [682, 254] width 38 height 38
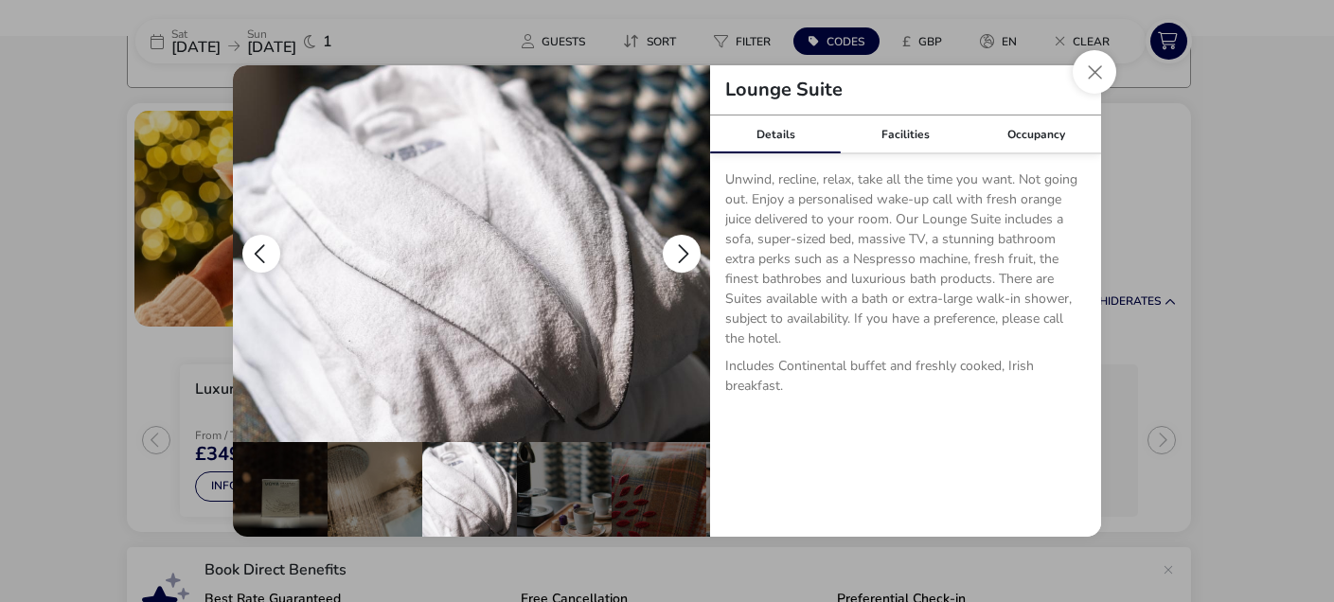
scroll to position [0, 563]
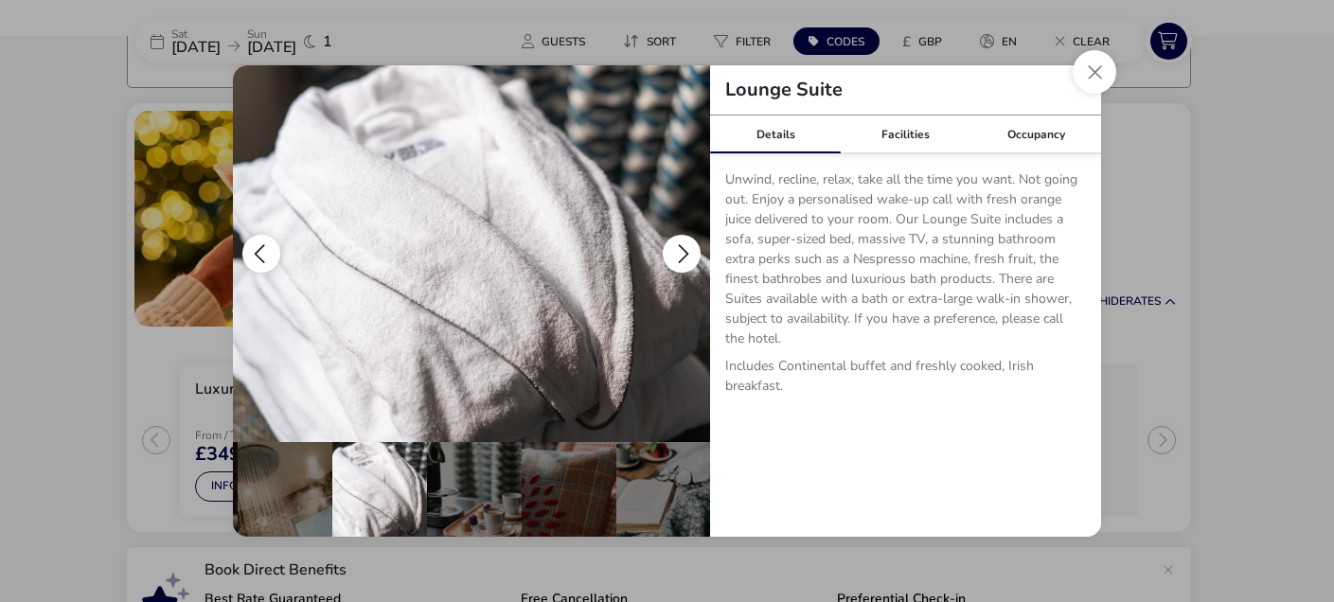
click at [689, 259] on button "details" at bounding box center [682, 254] width 38 height 38
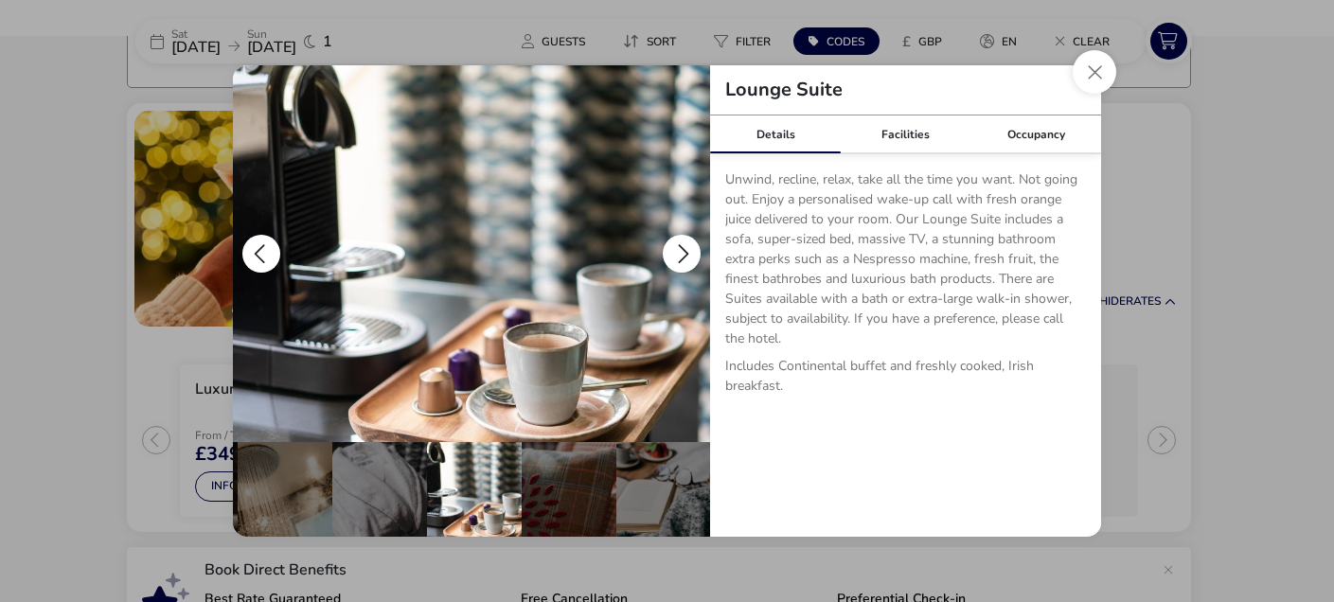
click at [689, 258] on button "details" at bounding box center [682, 254] width 38 height 38
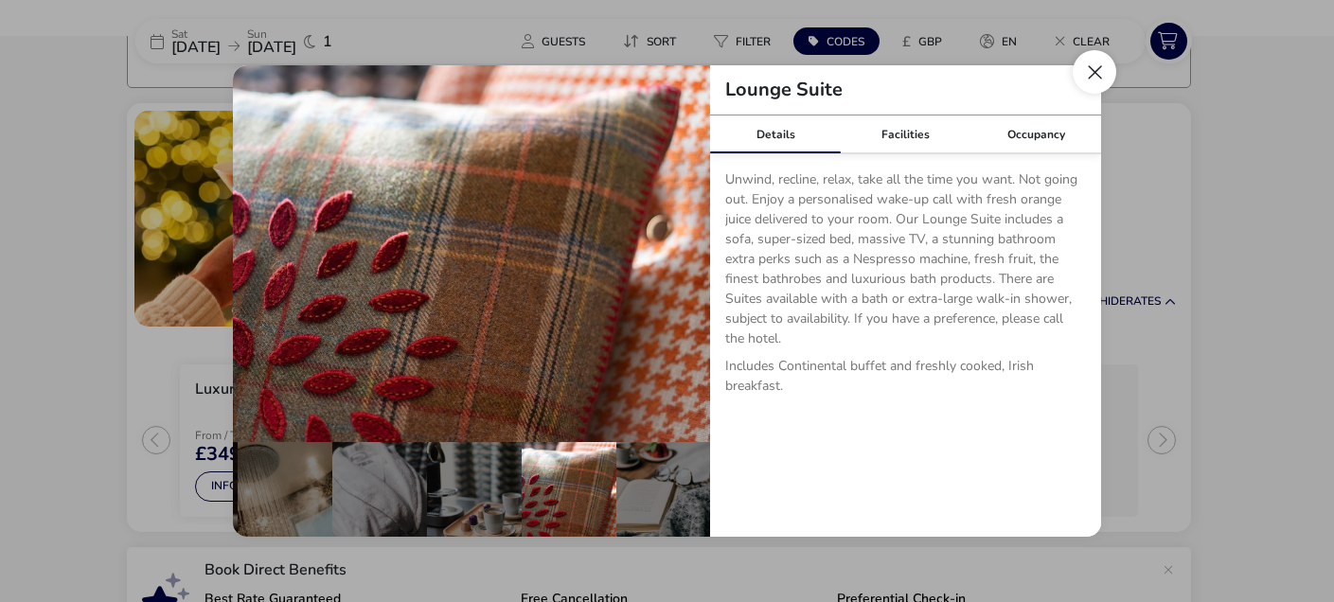
click at [1097, 68] on button "Close dialog" at bounding box center [1094, 72] width 44 height 44
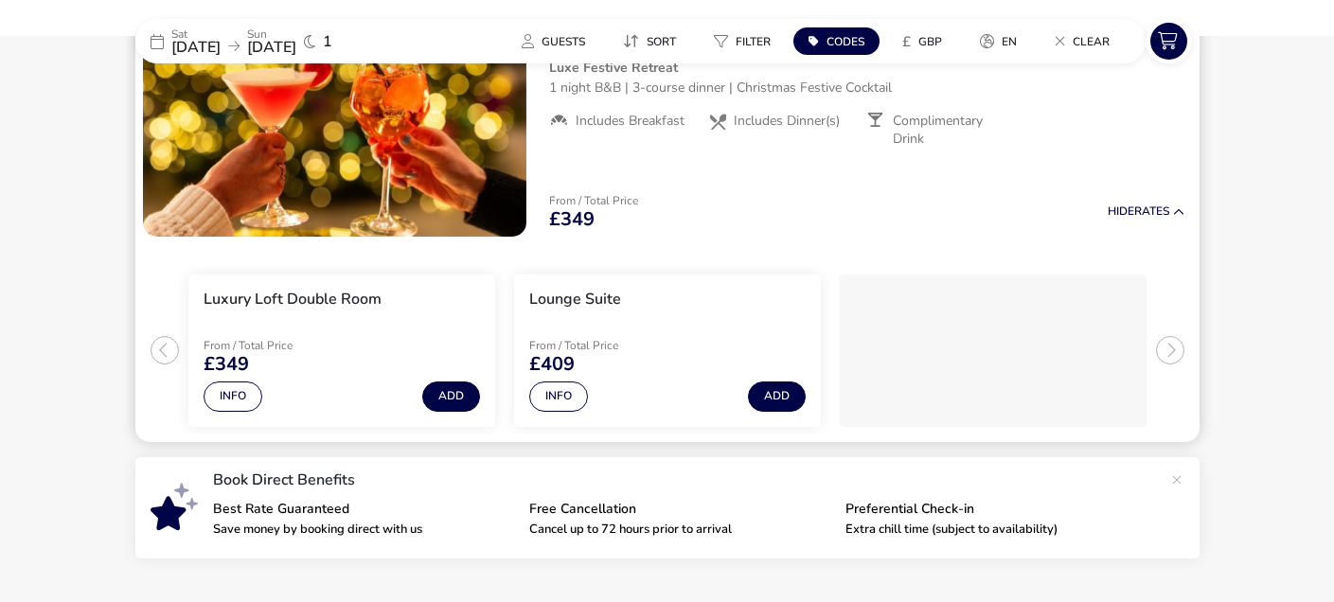
scroll to position [317, 0]
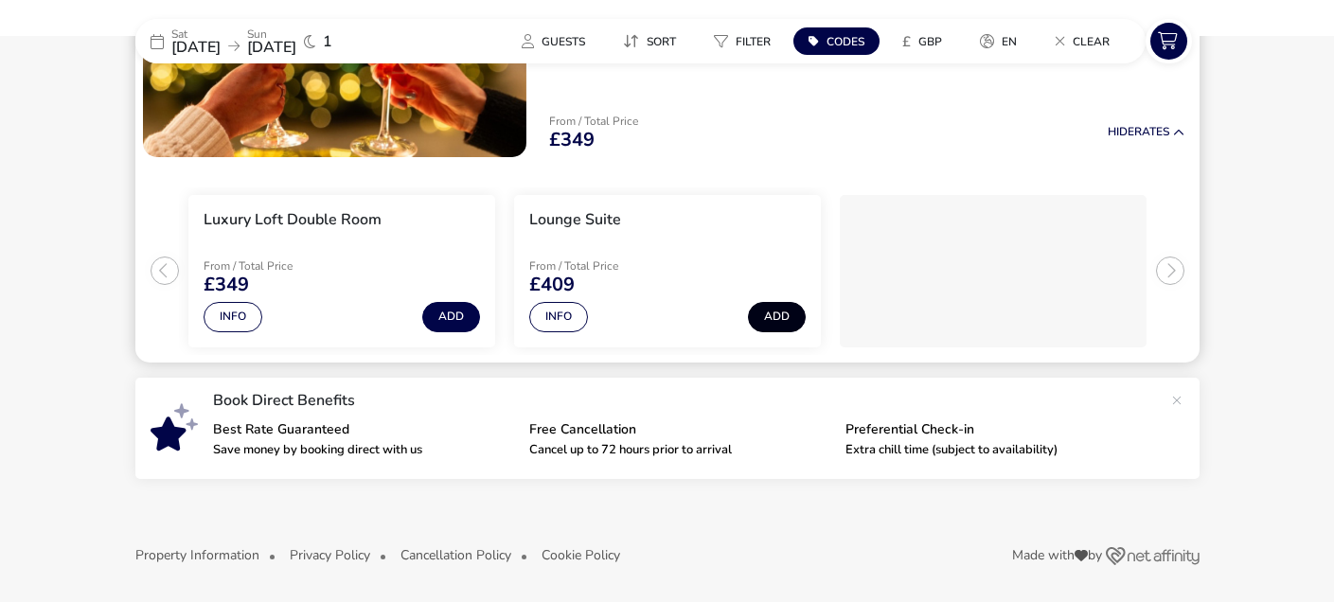
click at [789, 316] on button "Add" at bounding box center [777, 317] width 58 height 30
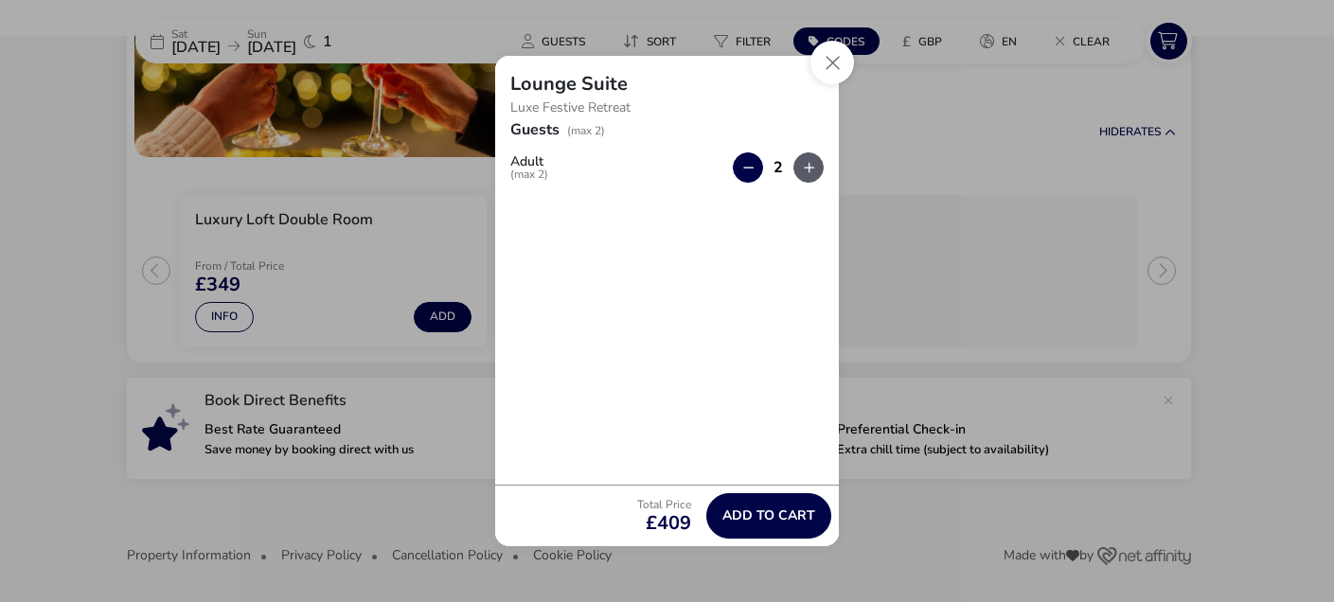
click at [810, 167] on button "button" at bounding box center [808, 167] width 30 height 30
drag, startPoint x: 512, startPoint y: 85, endPoint x: 616, endPoint y: 98, distance: 105.0
click at [617, 100] on div "Lounge Suite Luxe Festive Retreat" at bounding box center [667, 89] width 344 height 66
click at [588, 104] on p "Luxe Festive Retreat" at bounding box center [666, 108] width 313 height 28
drag, startPoint x: 508, startPoint y: 80, endPoint x: 606, endPoint y: 133, distance: 111.4
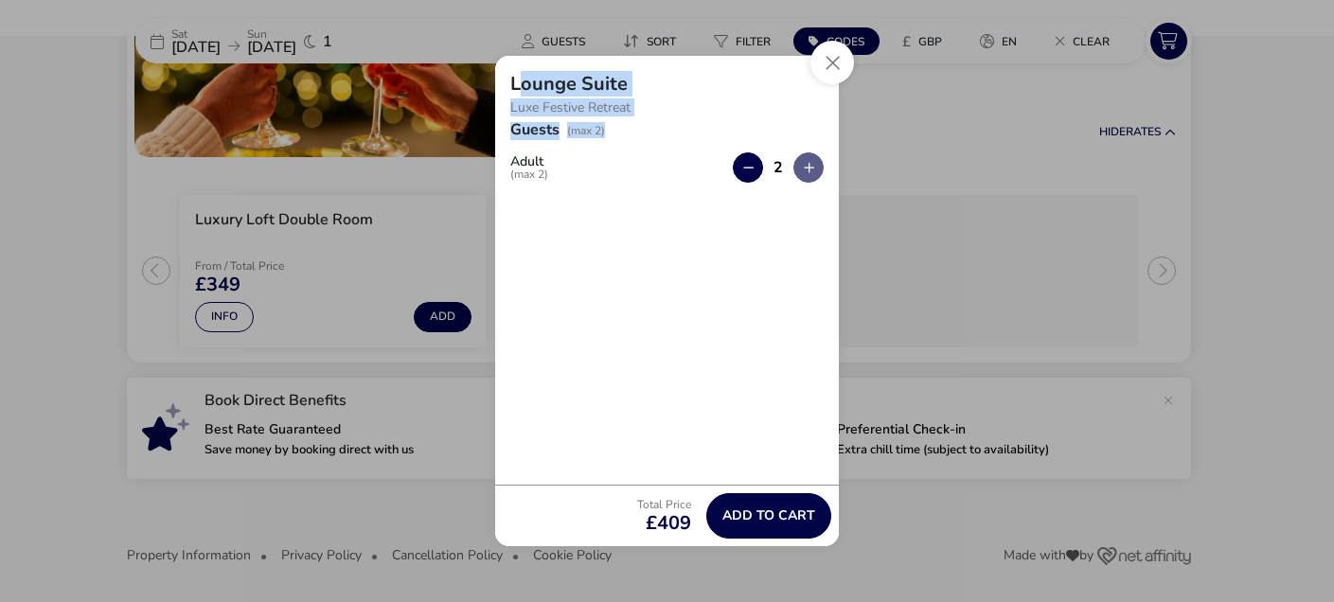
click at [606, 133] on naf-add-acco-info "Lounge Suite Luxe Festive Retreat Guests (max 2) Adult (max 2) 2 Total Price £4…" at bounding box center [667, 301] width 344 height 490
copy naf-add-acco-info "Lounge Suite Luxe Festive Retreat Guests (max 2)"
click at [834, 57] on button "Close" at bounding box center [832, 63] width 44 height 44
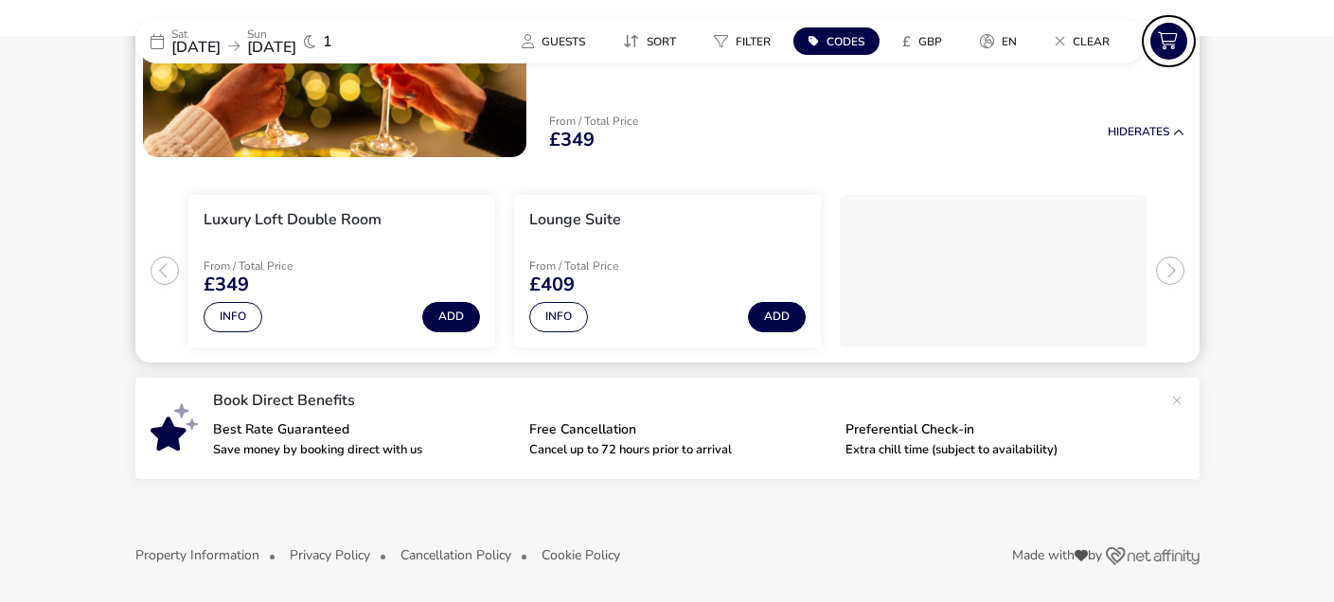
scroll to position [0, 0]
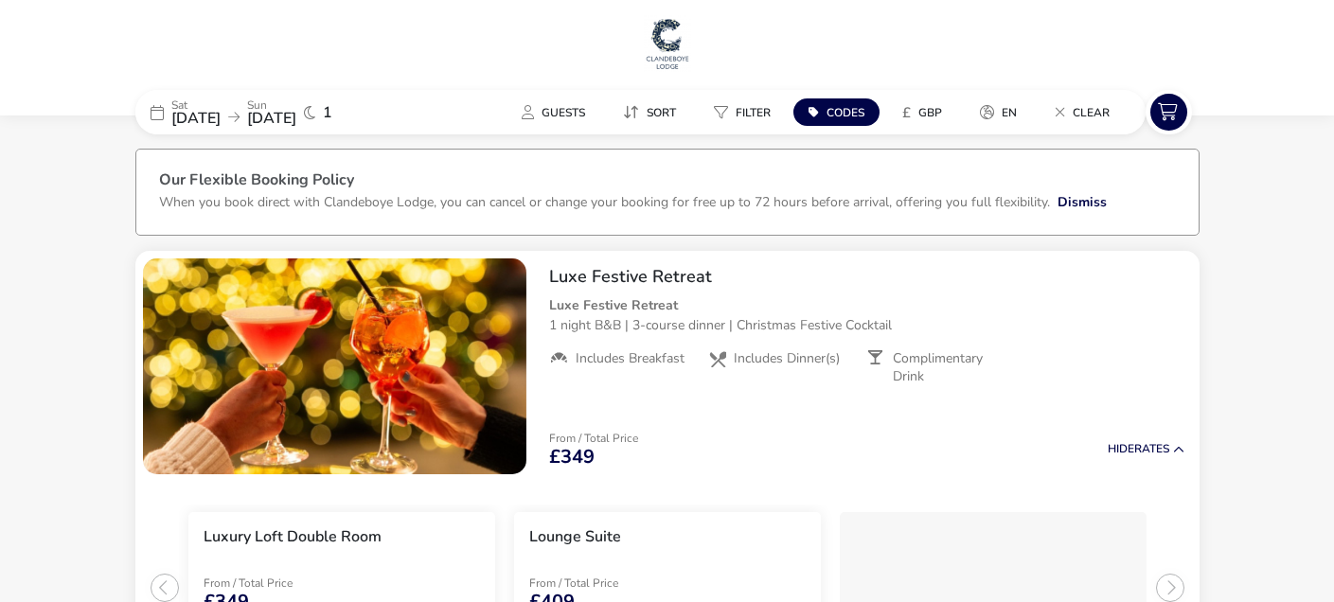
click at [668, 37] on img at bounding box center [667, 43] width 47 height 57
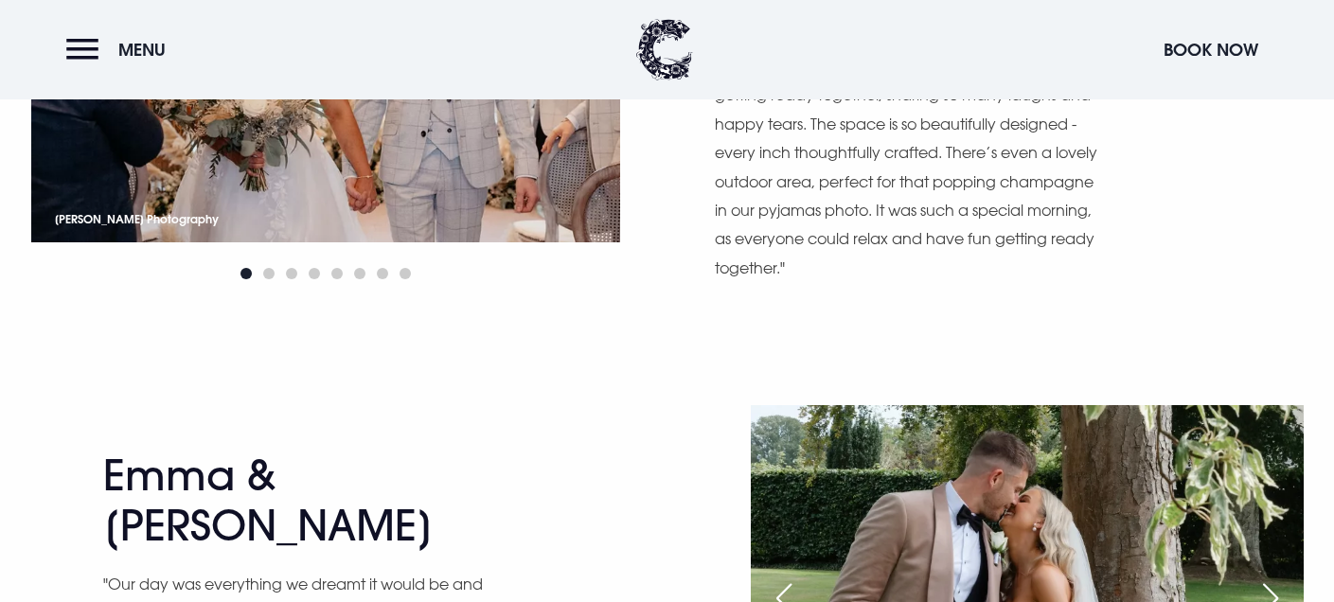
scroll to position [478, 0]
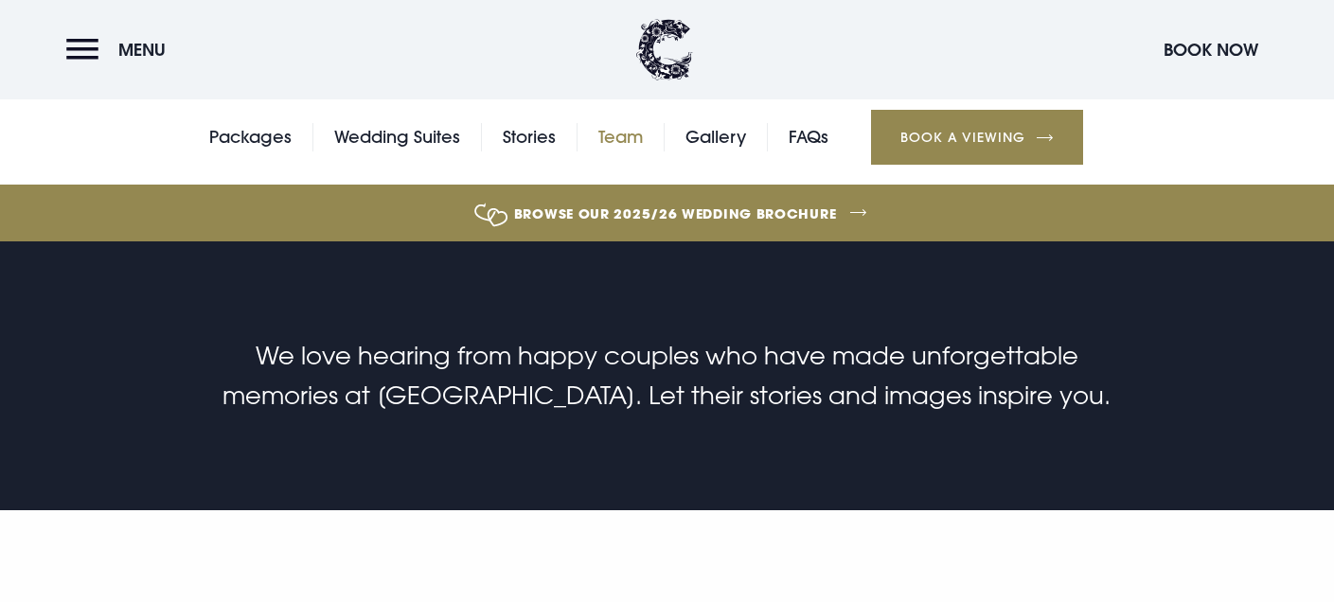
click at [619, 136] on link "Team" at bounding box center [620, 137] width 44 height 28
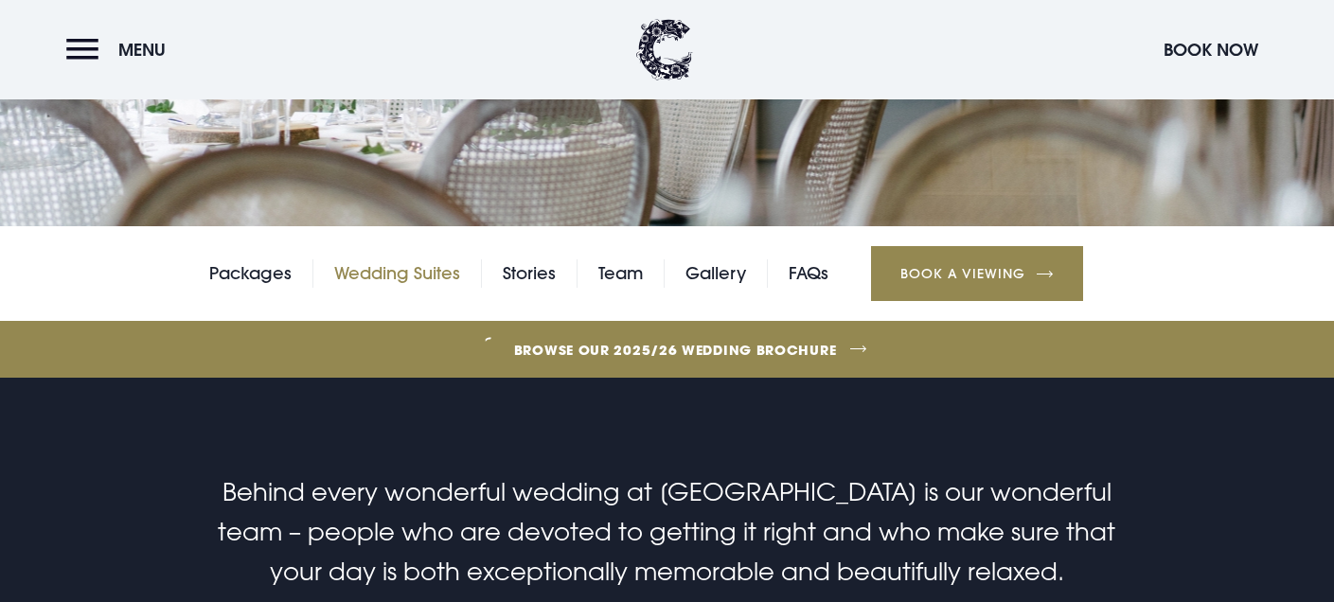
scroll to position [323, 0]
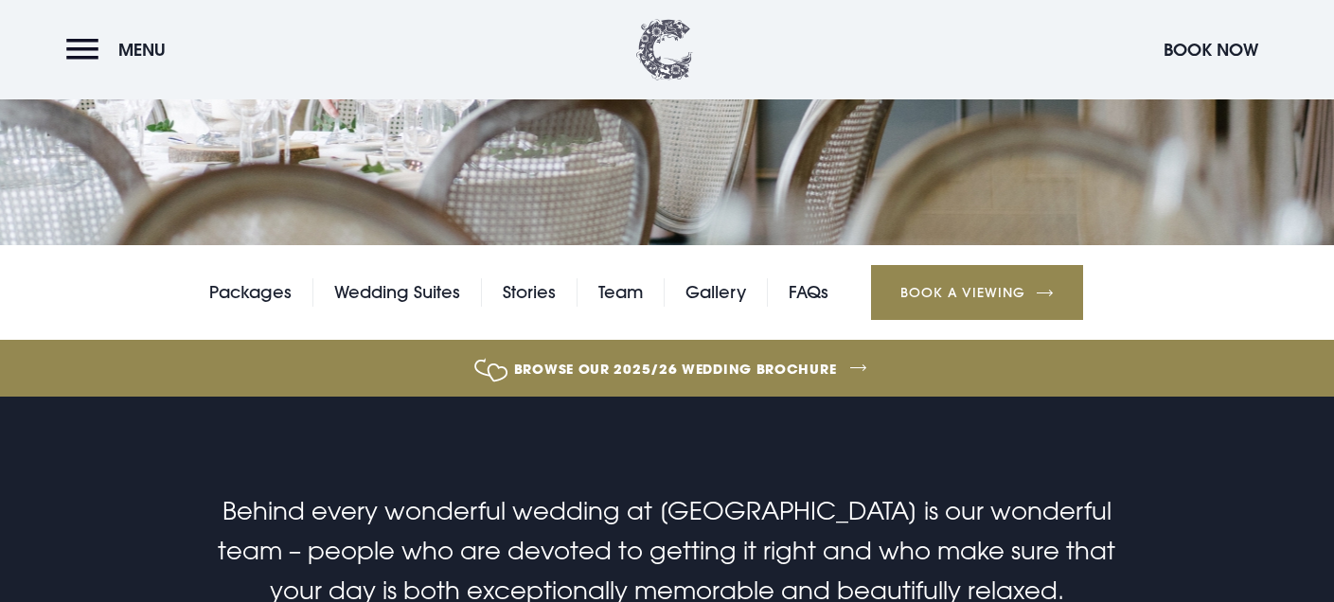
click at [653, 40] on img at bounding box center [664, 50] width 57 height 62
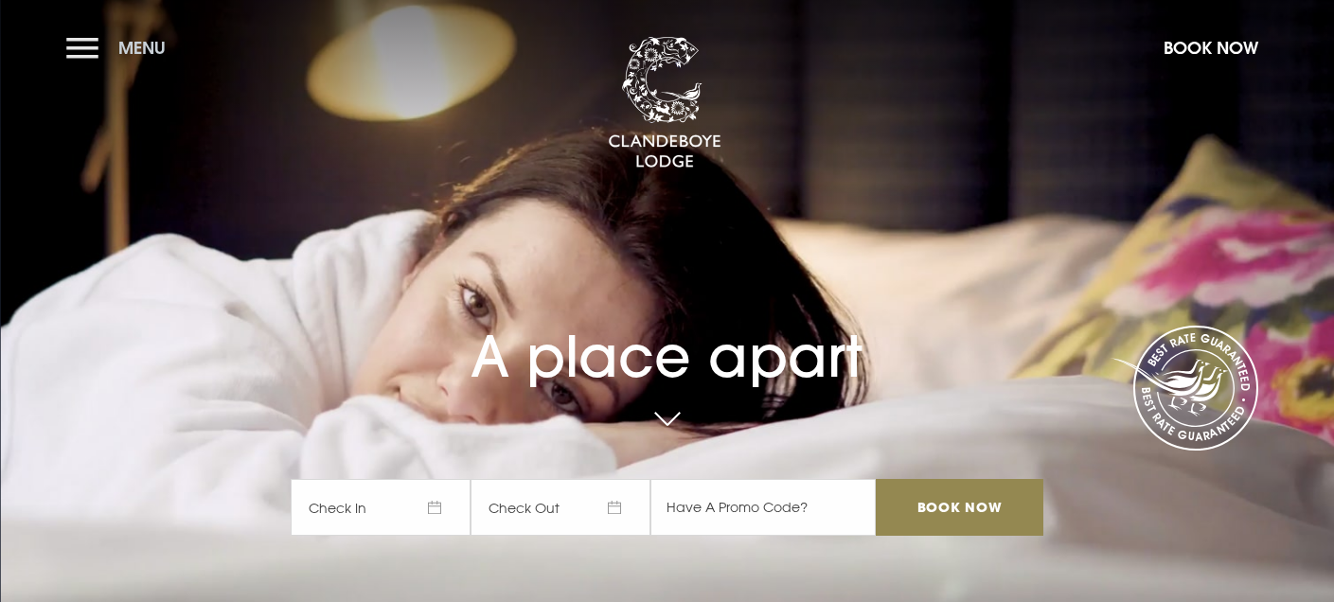
click at [102, 42] on button "Menu" at bounding box center [120, 47] width 109 height 41
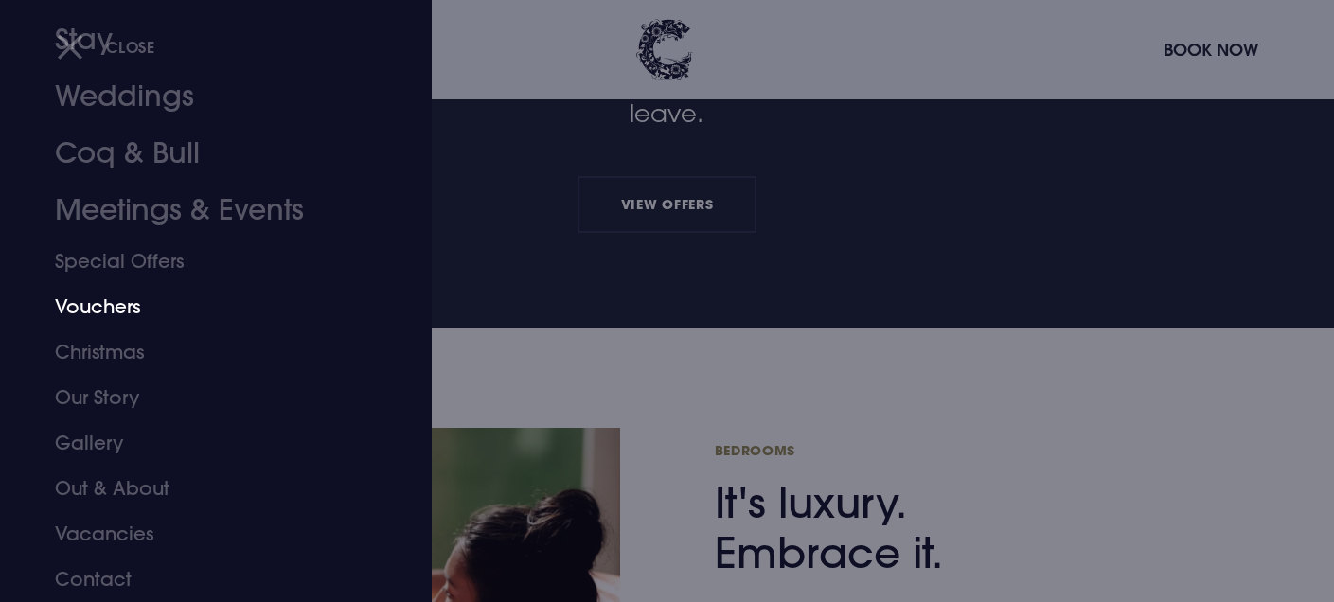
scroll to position [683, 0]
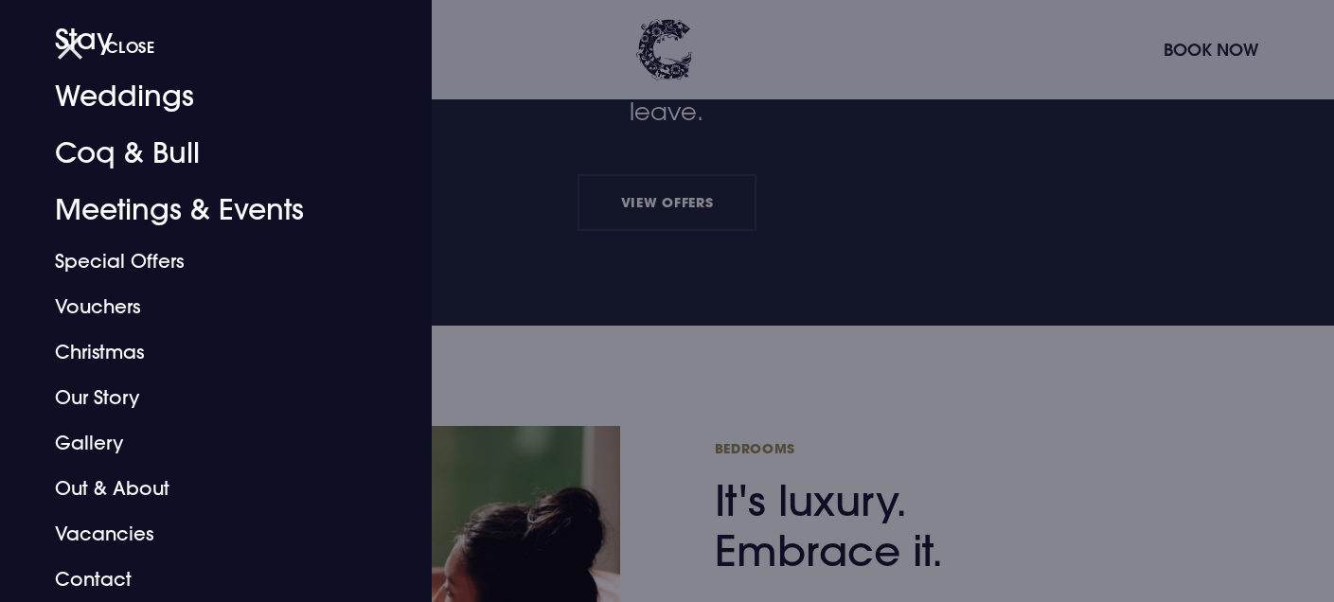
click at [69, 44] on button "Close" at bounding box center [106, 46] width 98 height 39
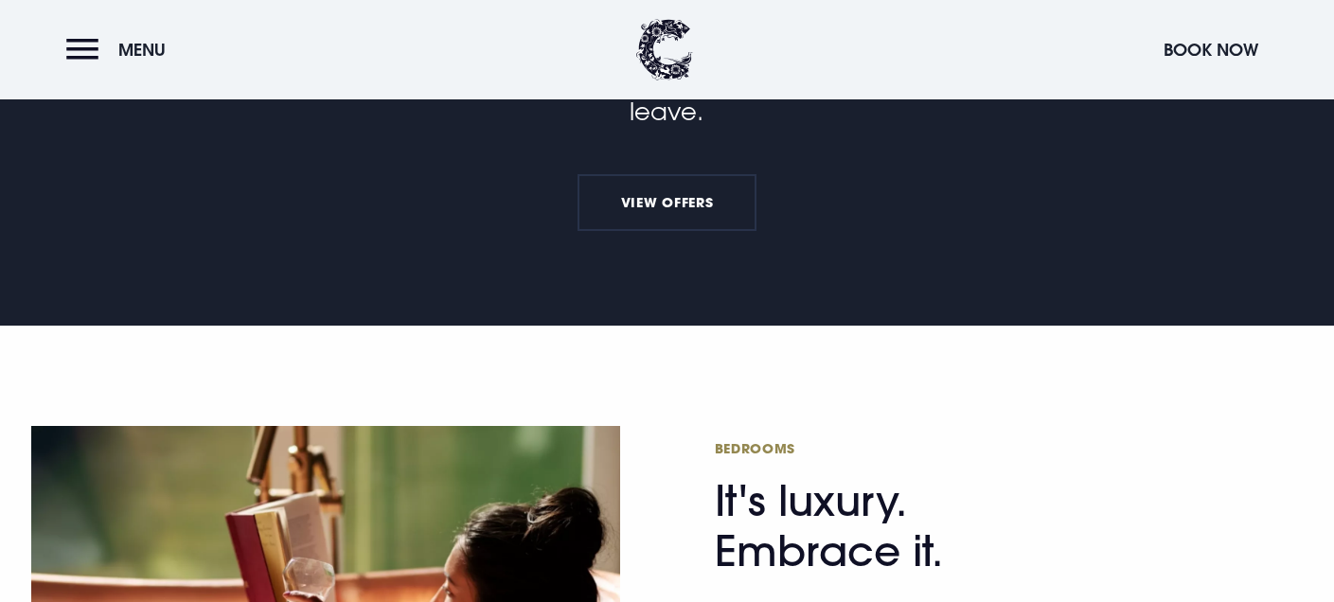
click at [69, 44] on button "Menu" at bounding box center [120, 49] width 109 height 41
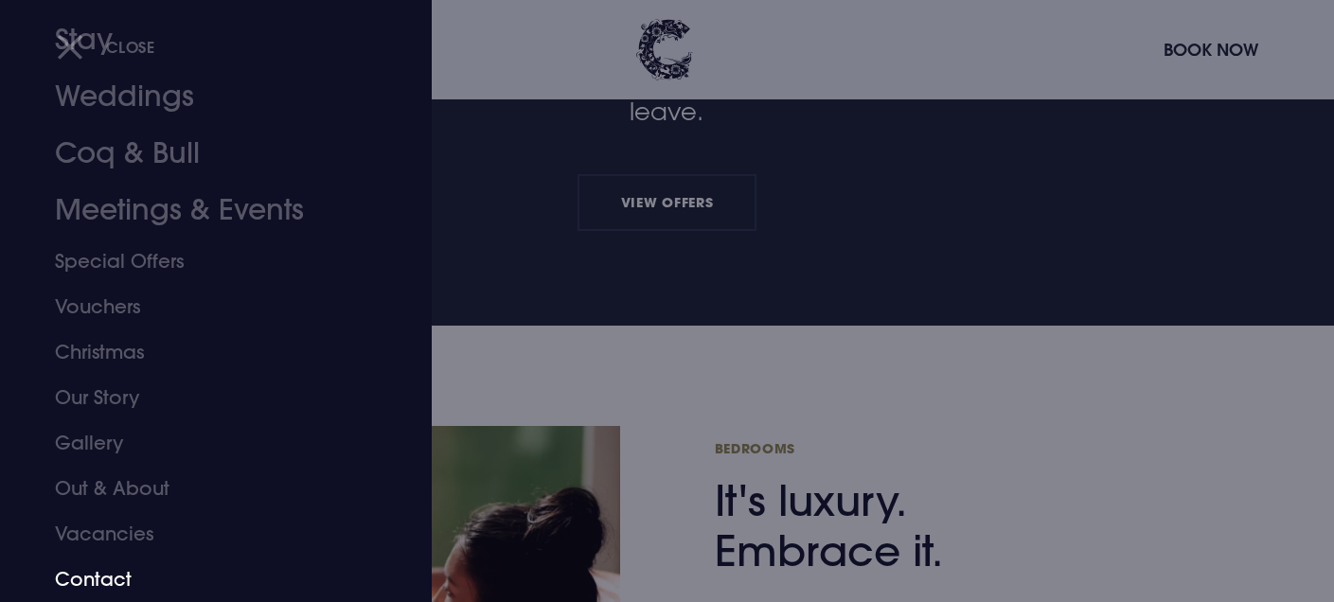
click at [113, 569] on link "Contact" at bounding box center [204, 579] width 299 height 45
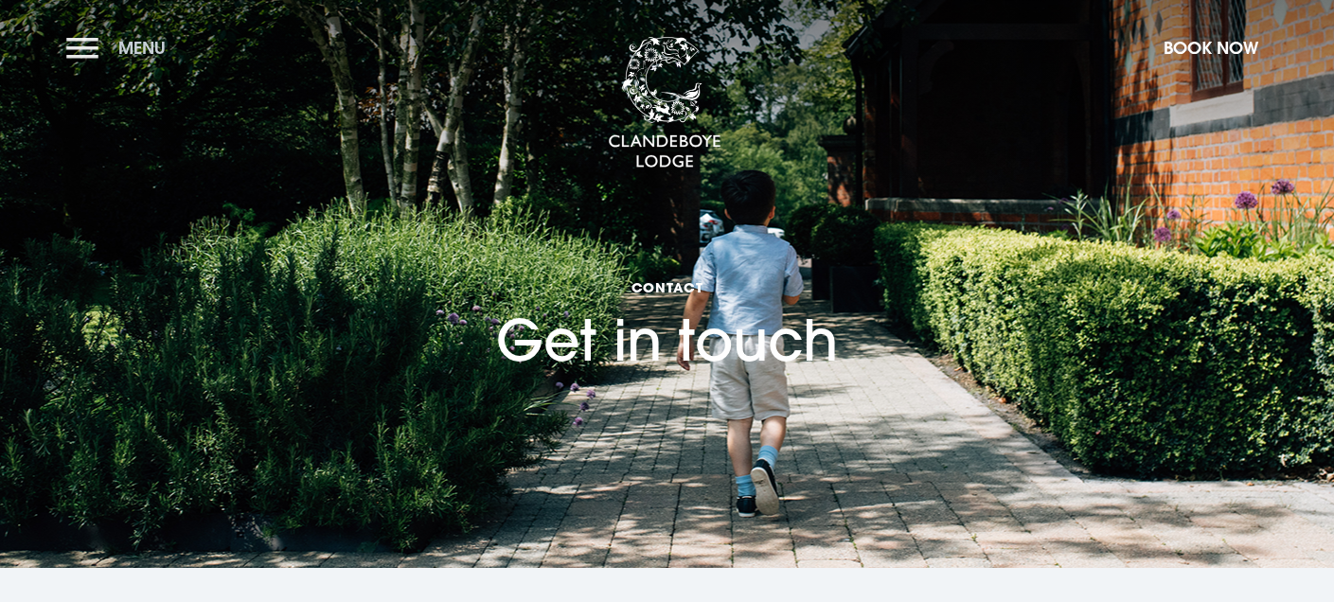
click at [89, 50] on button "Menu" at bounding box center [120, 47] width 109 height 41
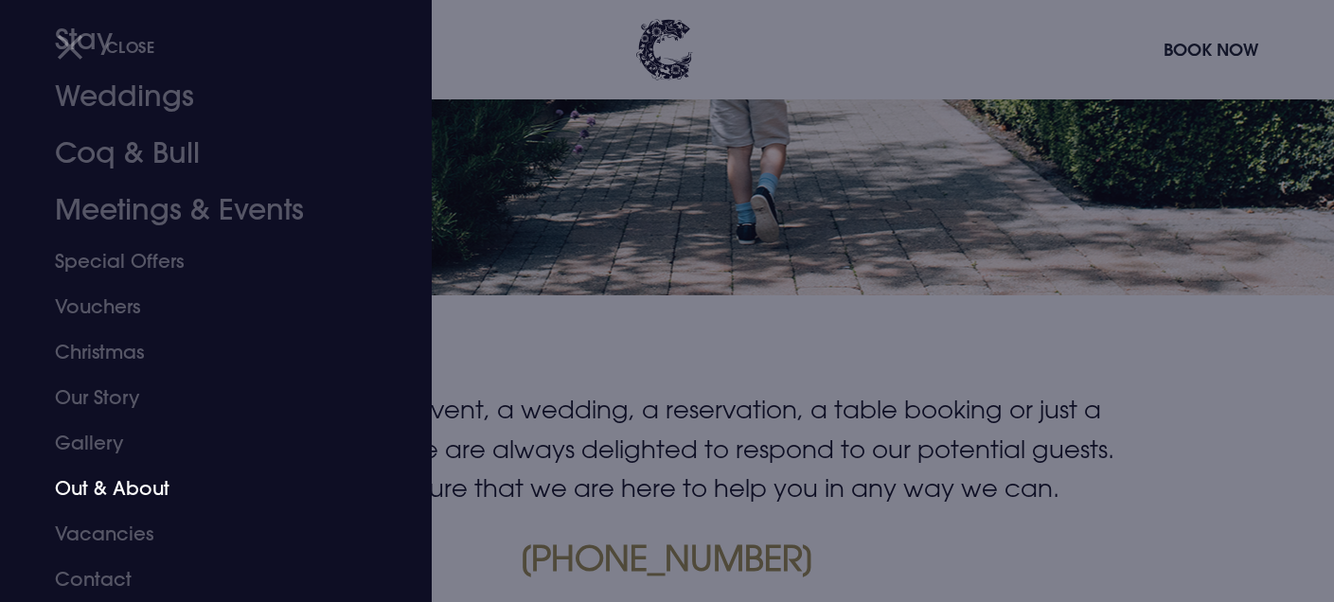
scroll to position [271, 0]
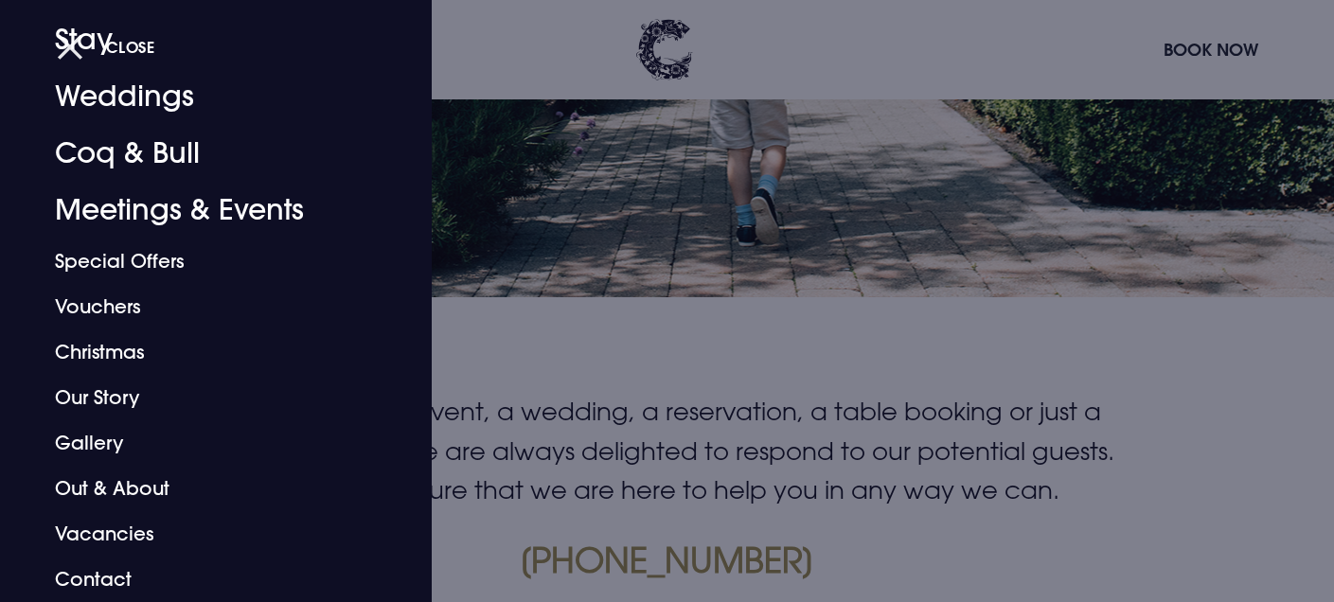
click at [145, 40] on span "Close" at bounding box center [130, 47] width 49 height 20
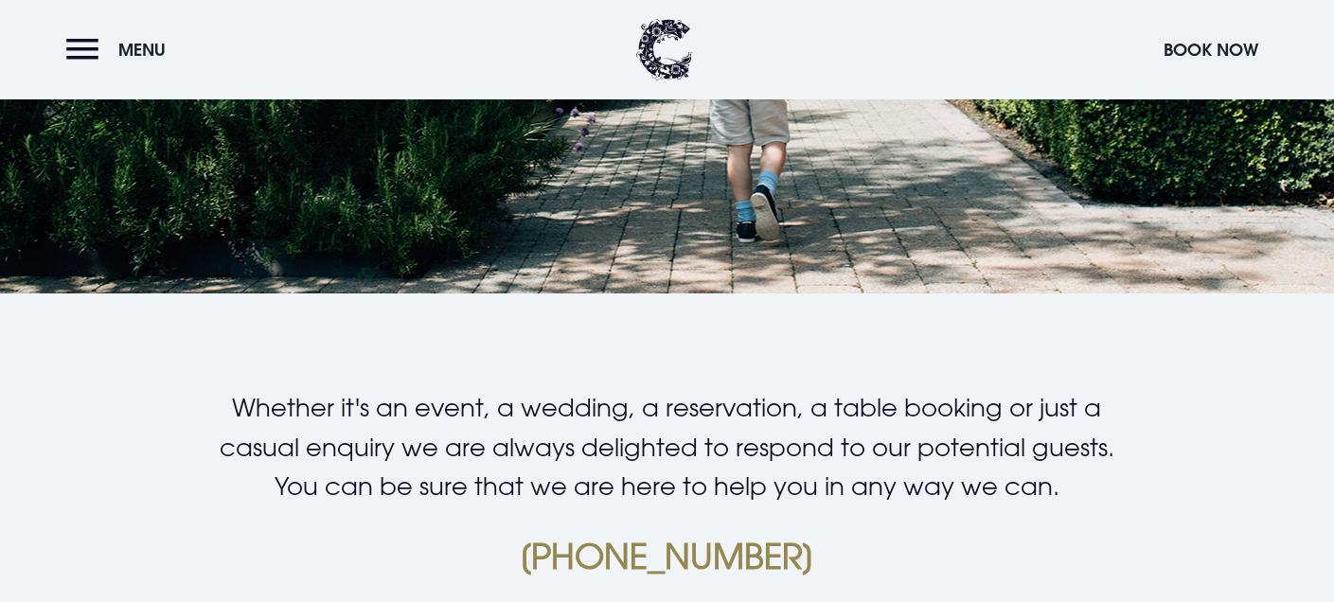
scroll to position [0, 0]
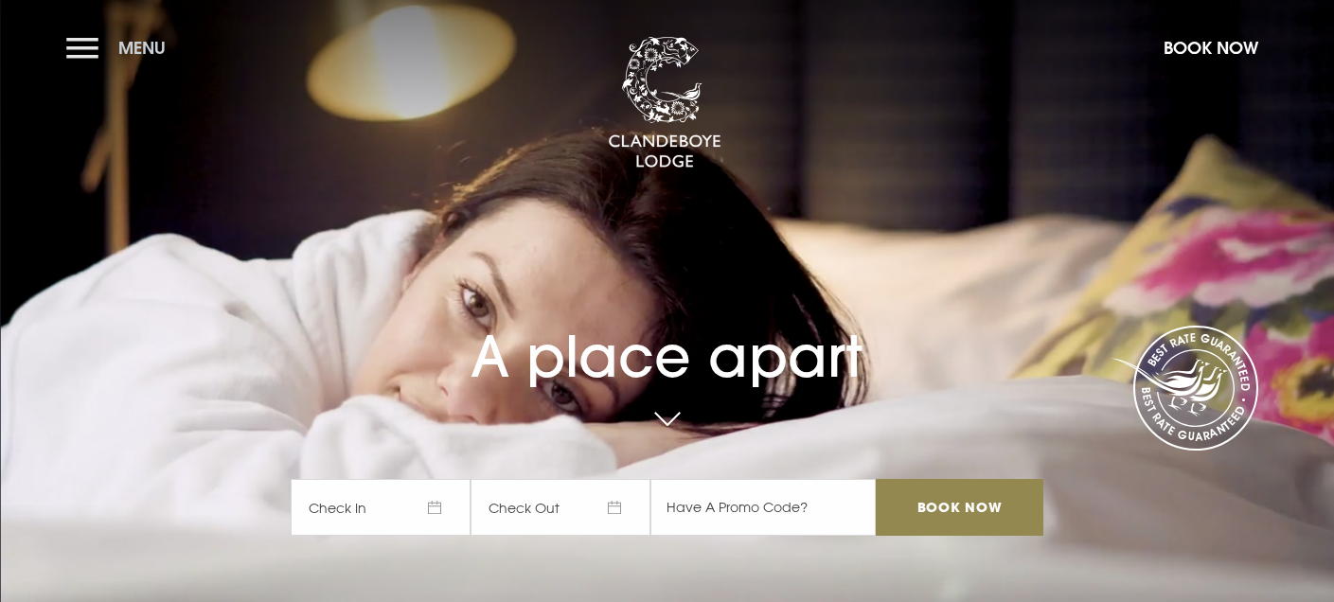
click at [99, 46] on button "Menu" at bounding box center [120, 47] width 109 height 41
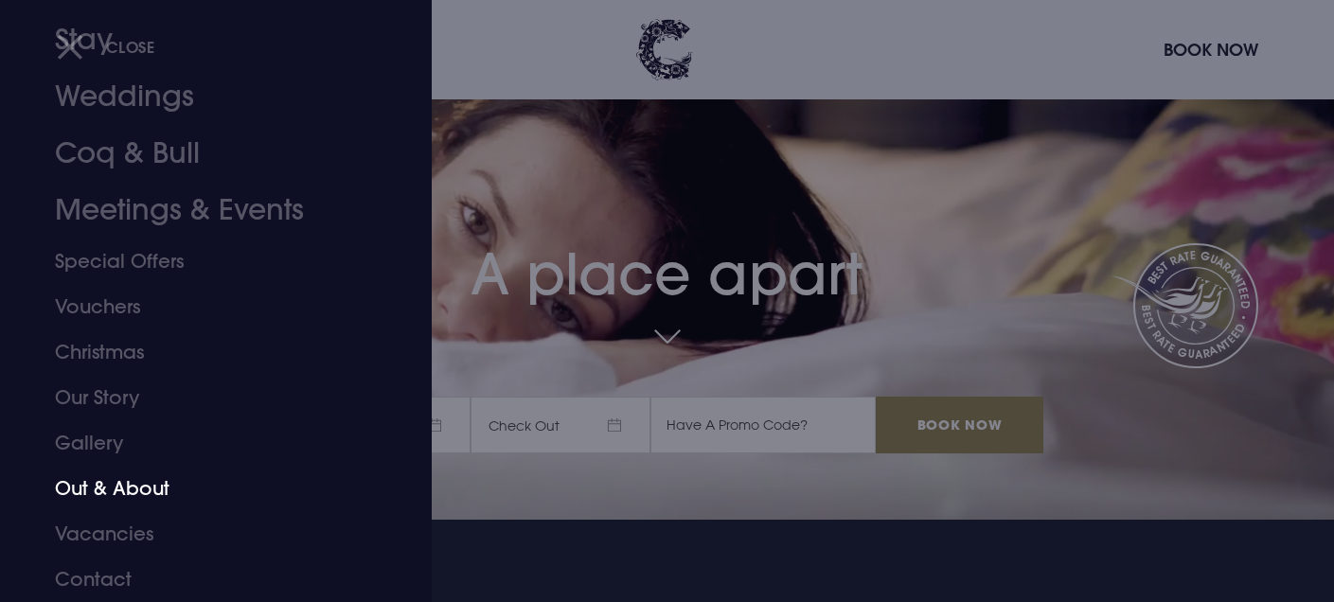
scroll to position [111, 0]
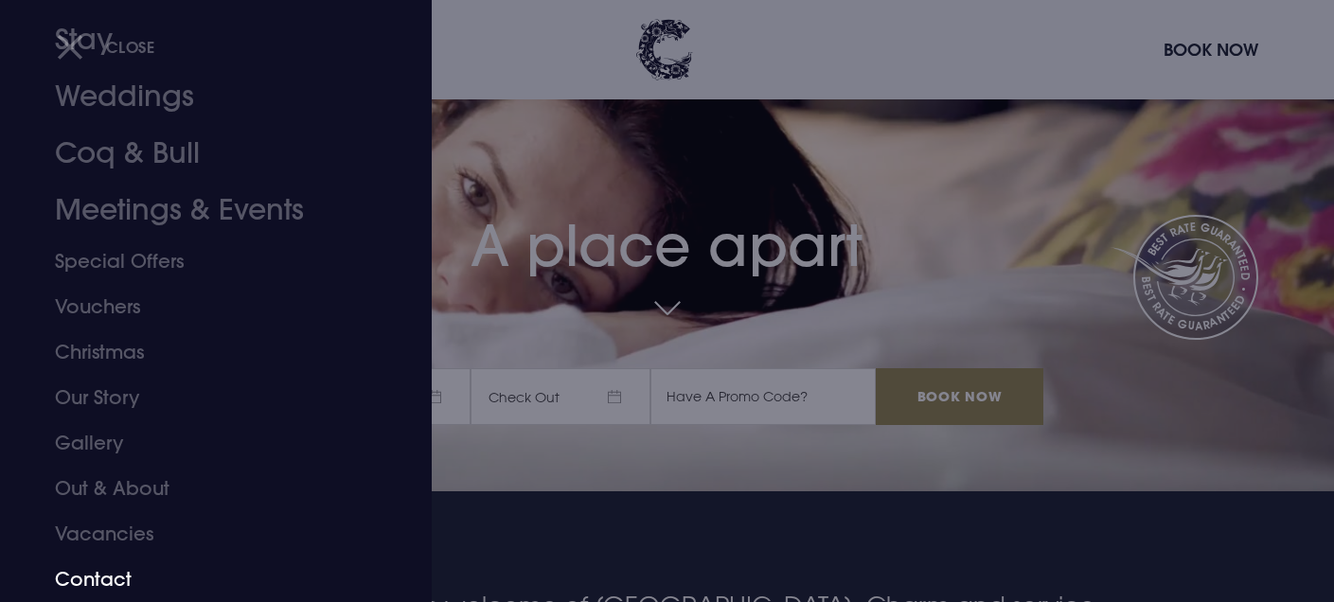
click at [116, 570] on link "Contact" at bounding box center [204, 579] width 299 height 45
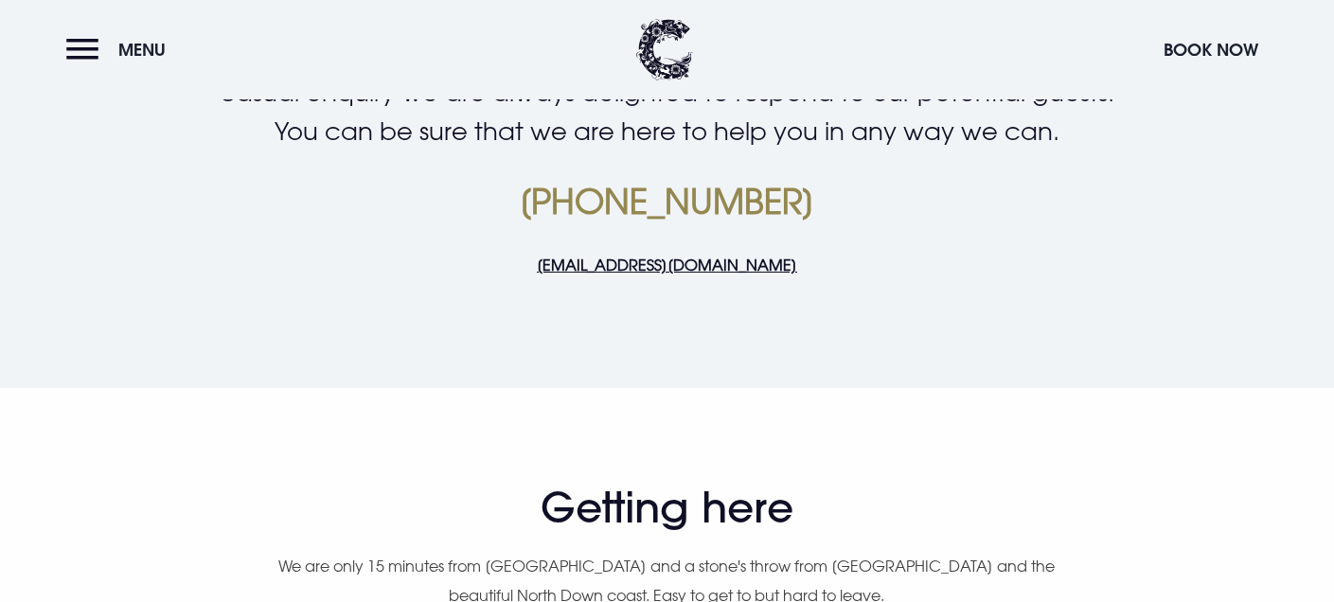
scroll to position [626, 0]
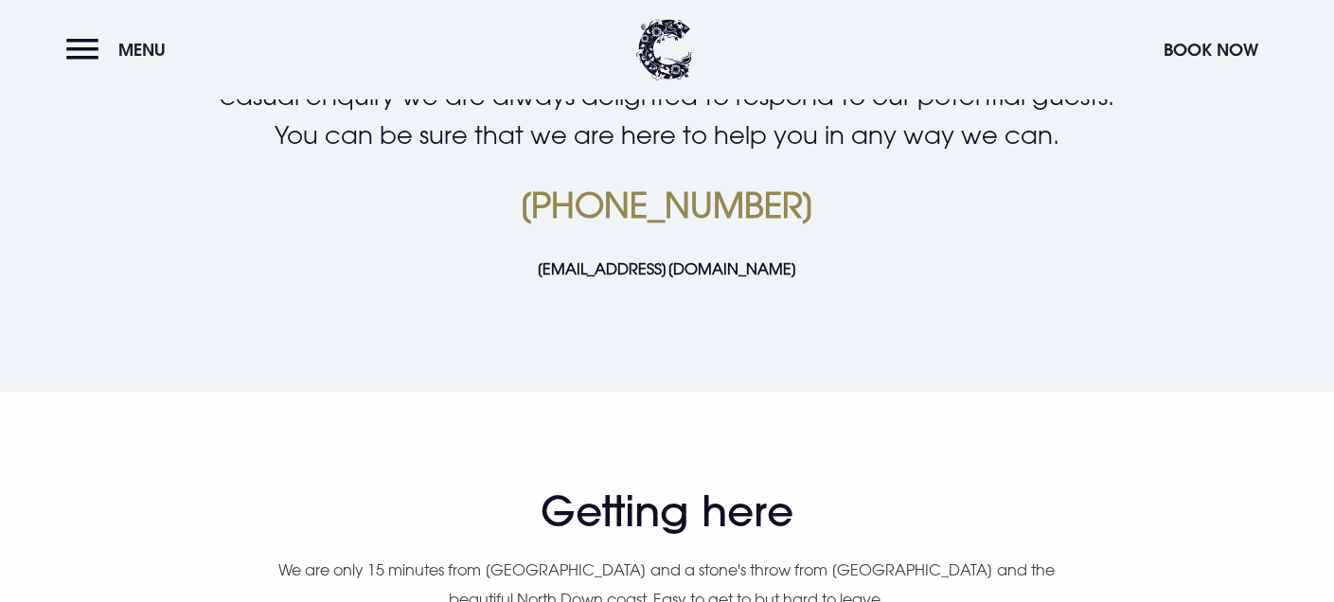
click at [696, 267] on link "[EMAIL_ADDRESS][DOMAIN_NAME]" at bounding box center [667, 268] width 260 height 19
